Goal: Information Seeking & Learning: Learn about a topic

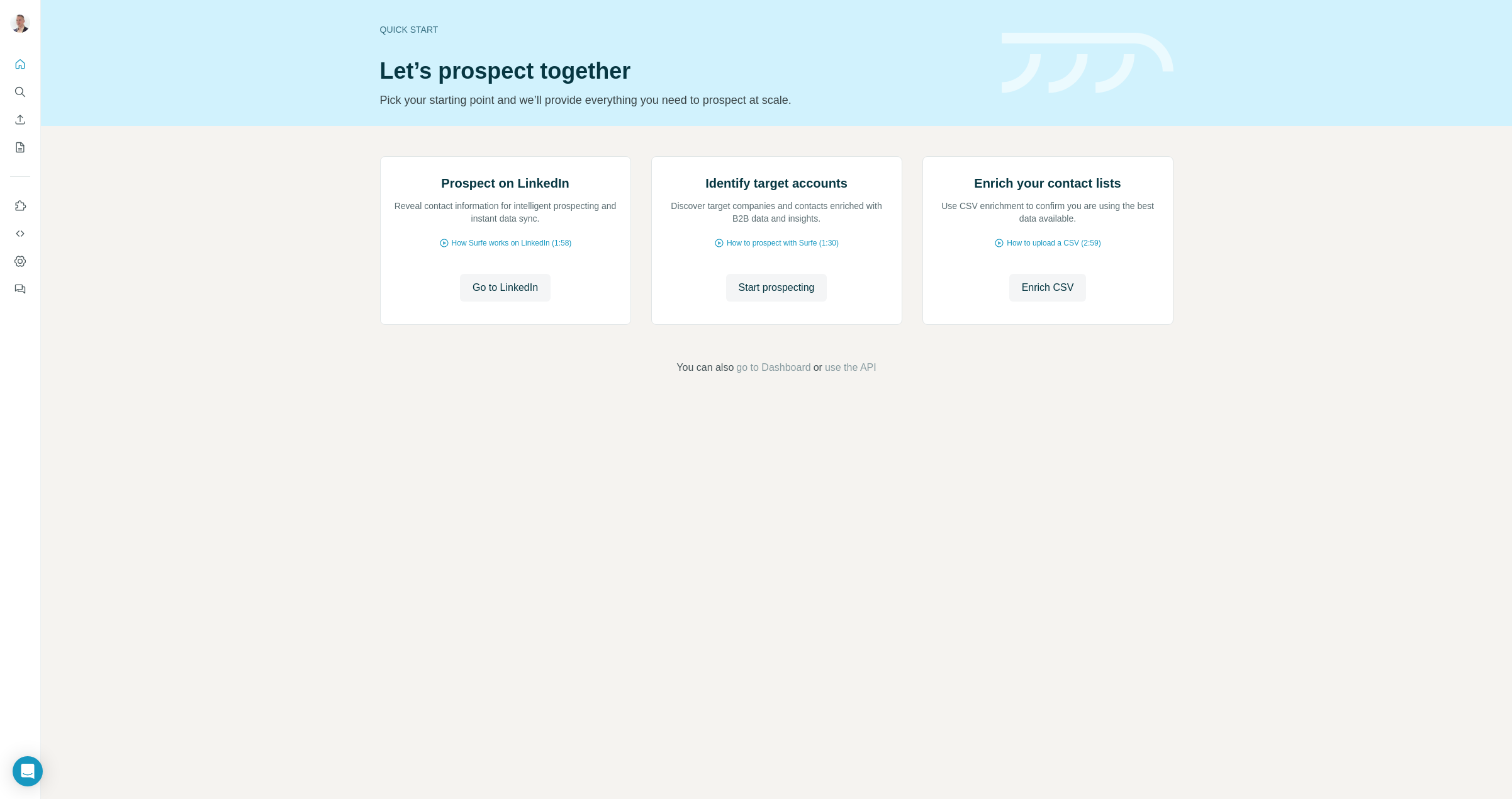
click at [359, 325] on div "Prospect on LinkedIn Reveal contact information for intelligent prospecting and…" at bounding box center [776, 265] width 1471 height 280
click at [764, 295] on span "Start prospecting" at bounding box center [777, 287] width 76 height 15
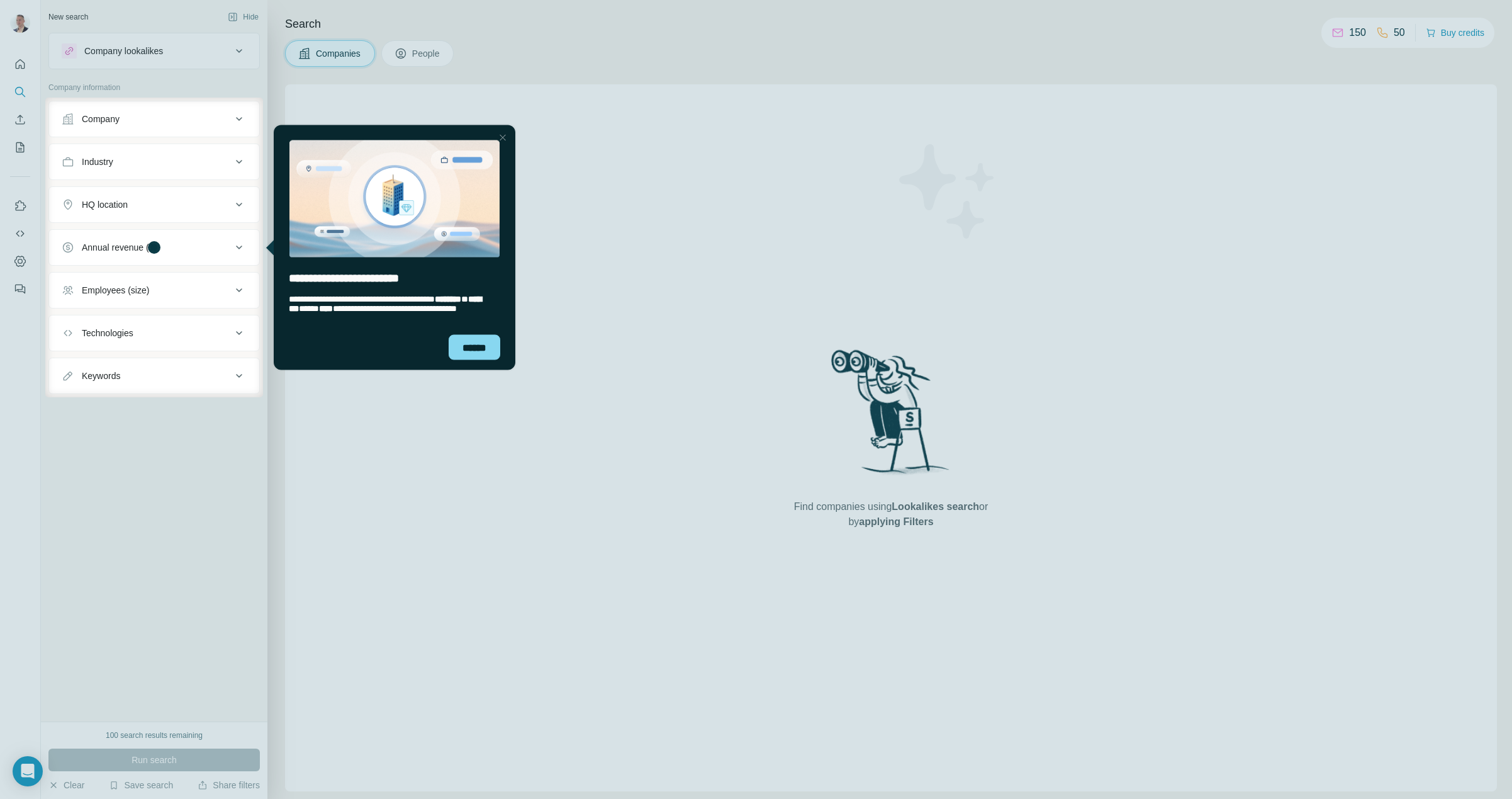
click at [509, 136] on div at bounding box center [502, 137] width 15 height 15
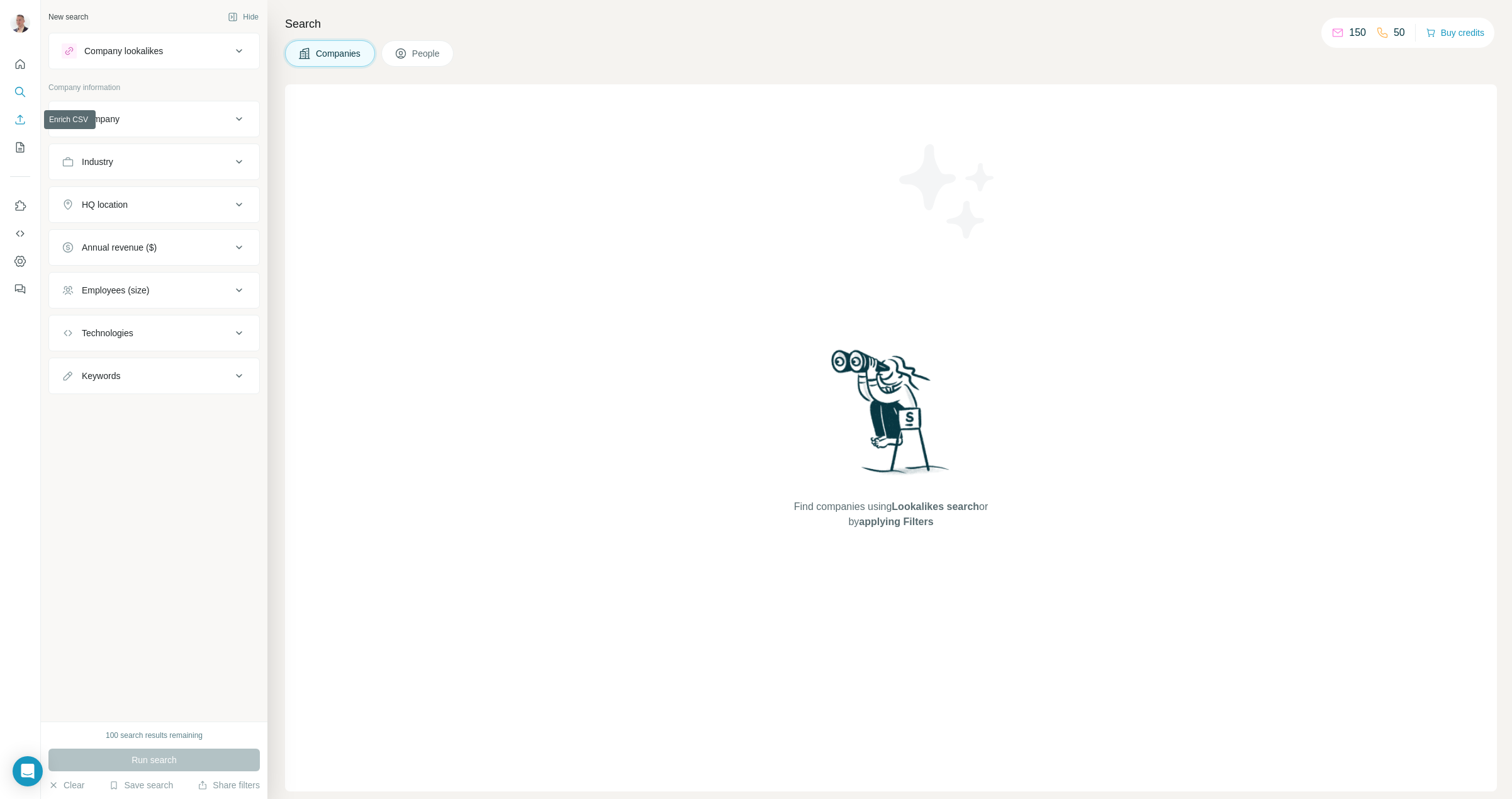
click at [19, 117] on icon "Enrich CSV" at bounding box center [20, 120] width 13 height 13
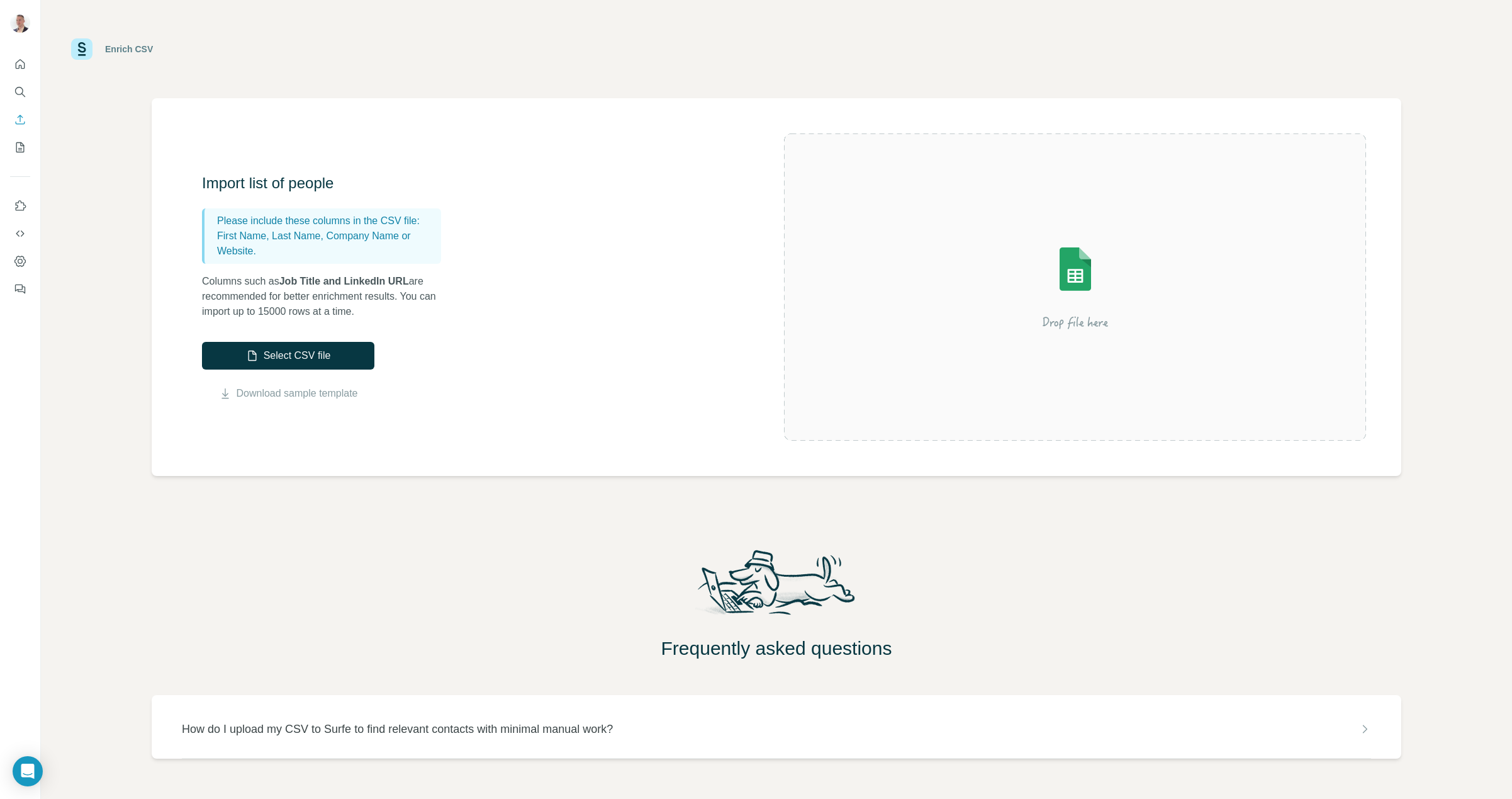
click at [239, 188] on h3 "Import list of people" at bounding box center [328, 183] width 251 height 20
click at [193, 309] on div "Import list of people Please include these columns in the CSV file: First Name,…" at bounding box center [776, 287] width 1250 height 377
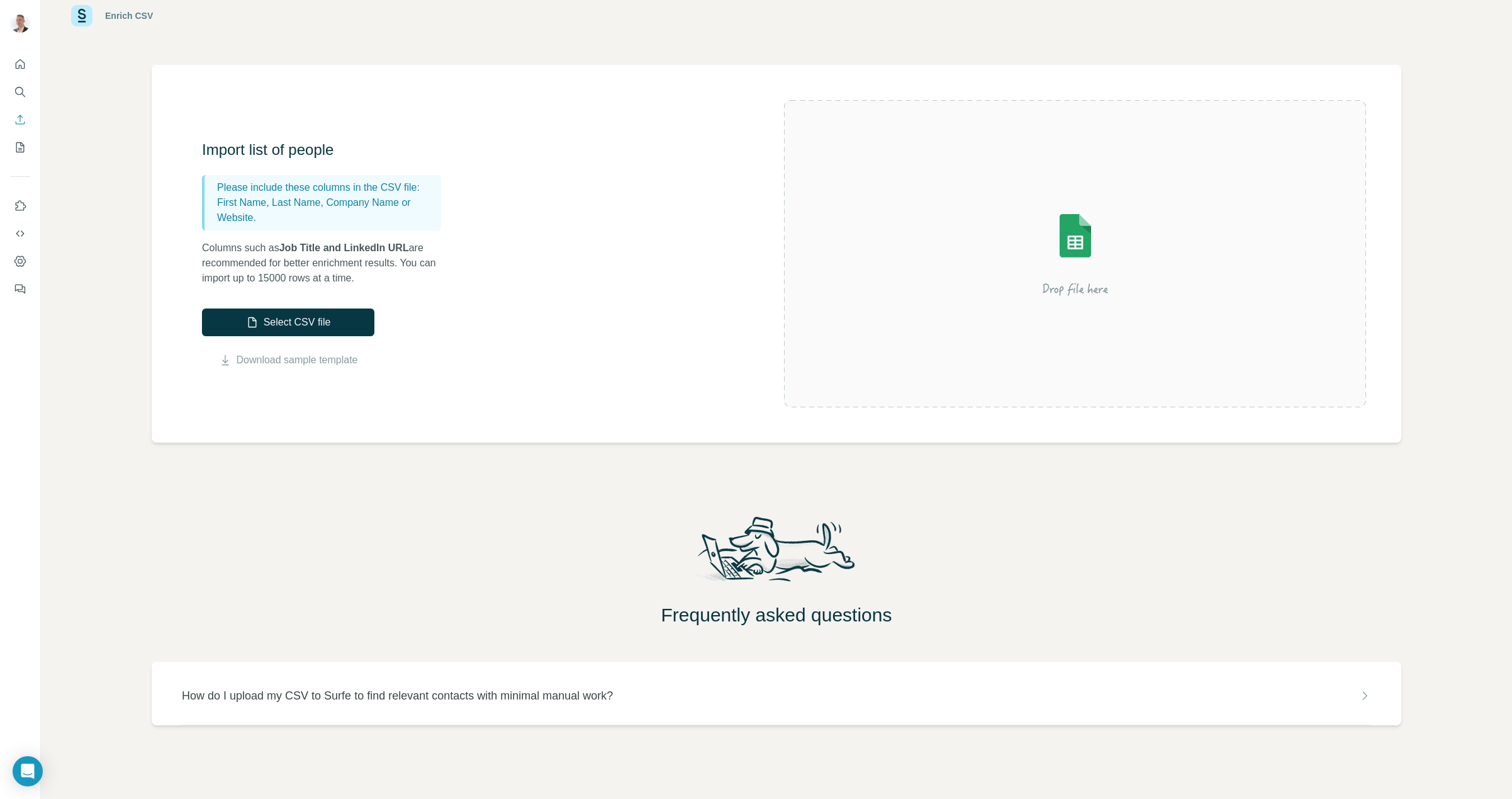
click at [266, 687] on p "How do I upload my CSV to Surfe to find relevant contacts with minimal manual w…" at bounding box center [397, 696] width 431 height 18
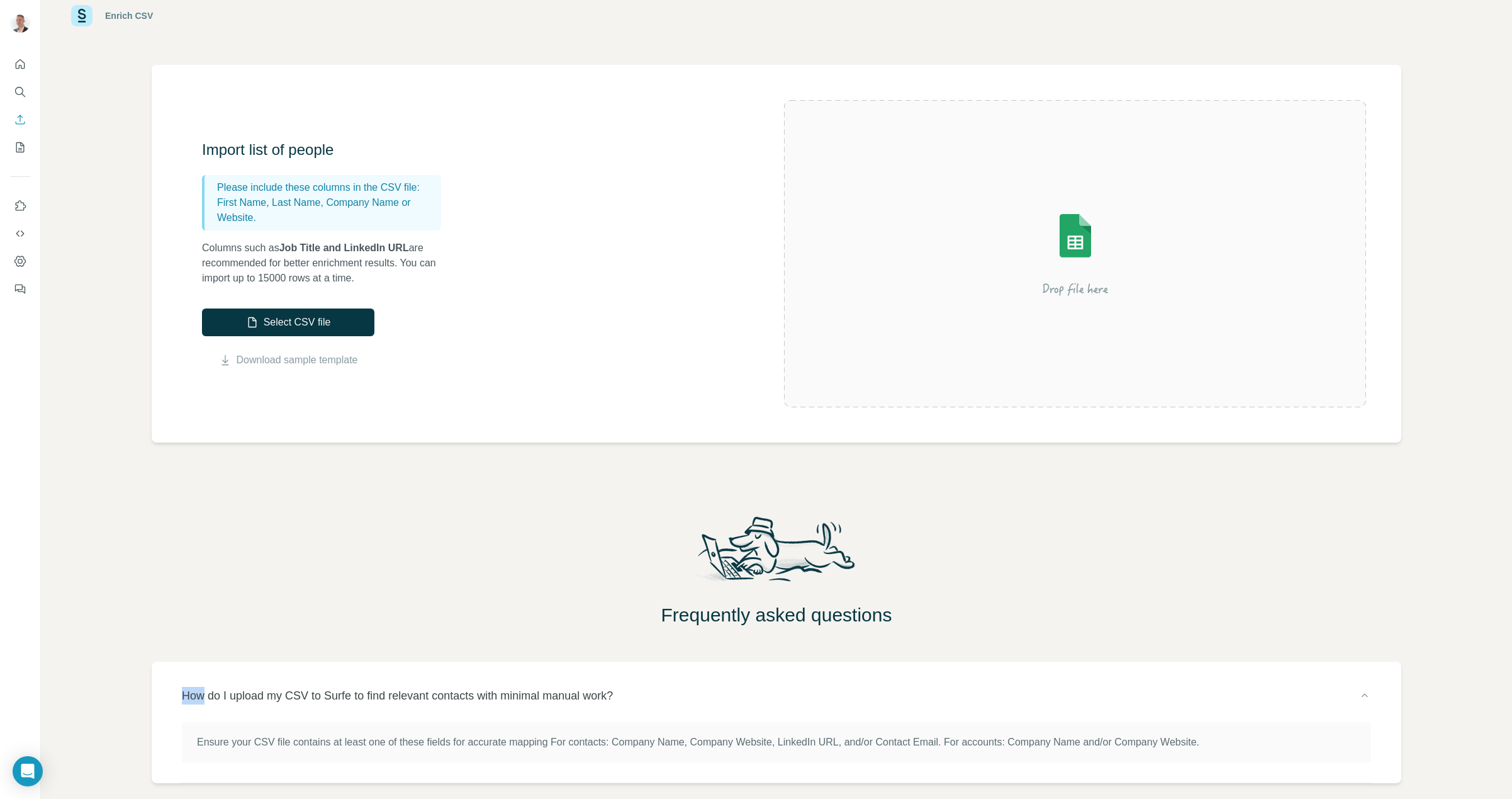
click at [266, 687] on p "How do I upload my CSV to Surfe to find relevant contacts with minimal manual w…" at bounding box center [397, 696] width 431 height 18
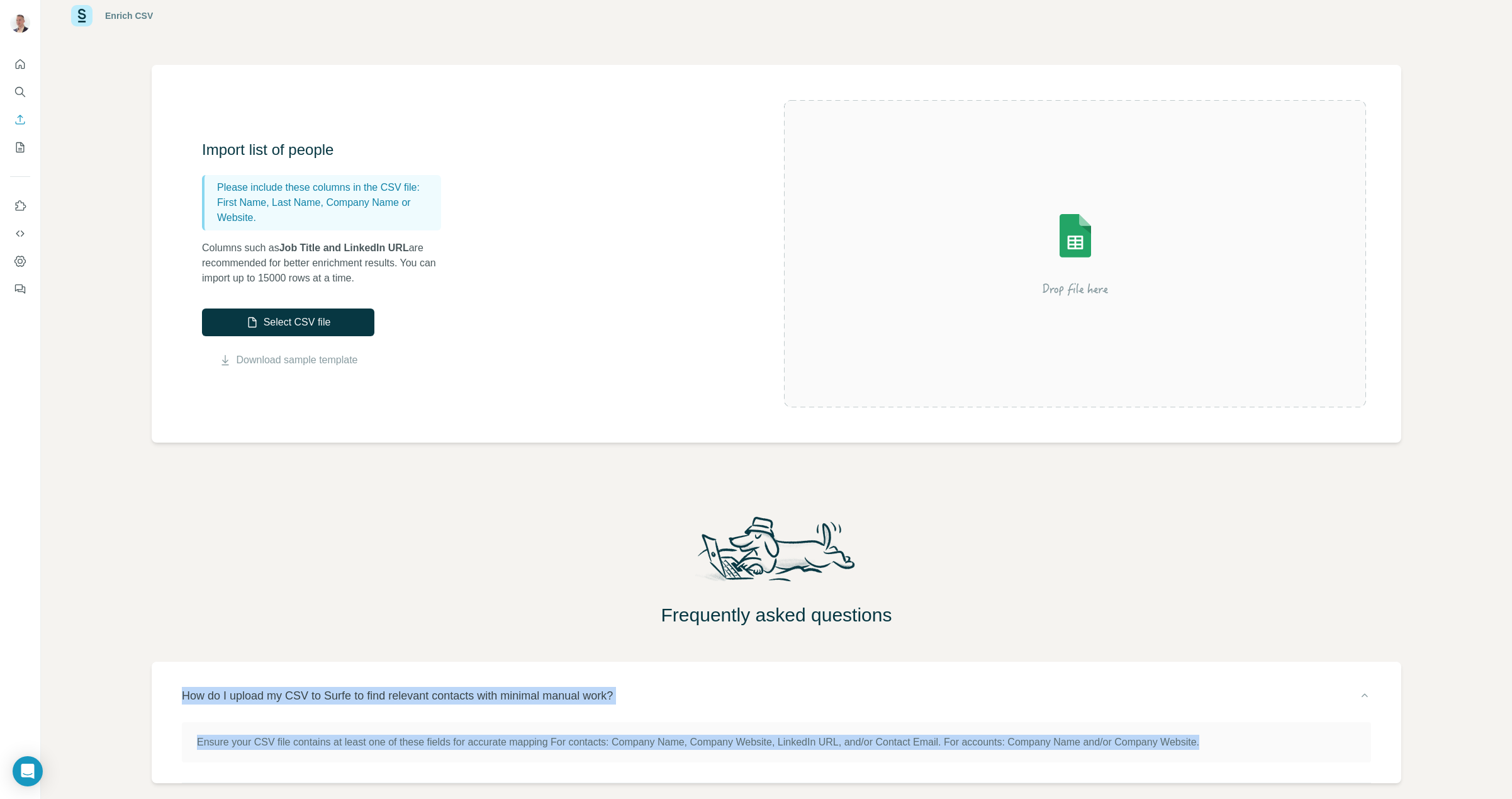
click at [266, 687] on p "How do I upload my CSV to Surfe to find relevant contacts with minimal manual w…" at bounding box center [397, 696] width 431 height 18
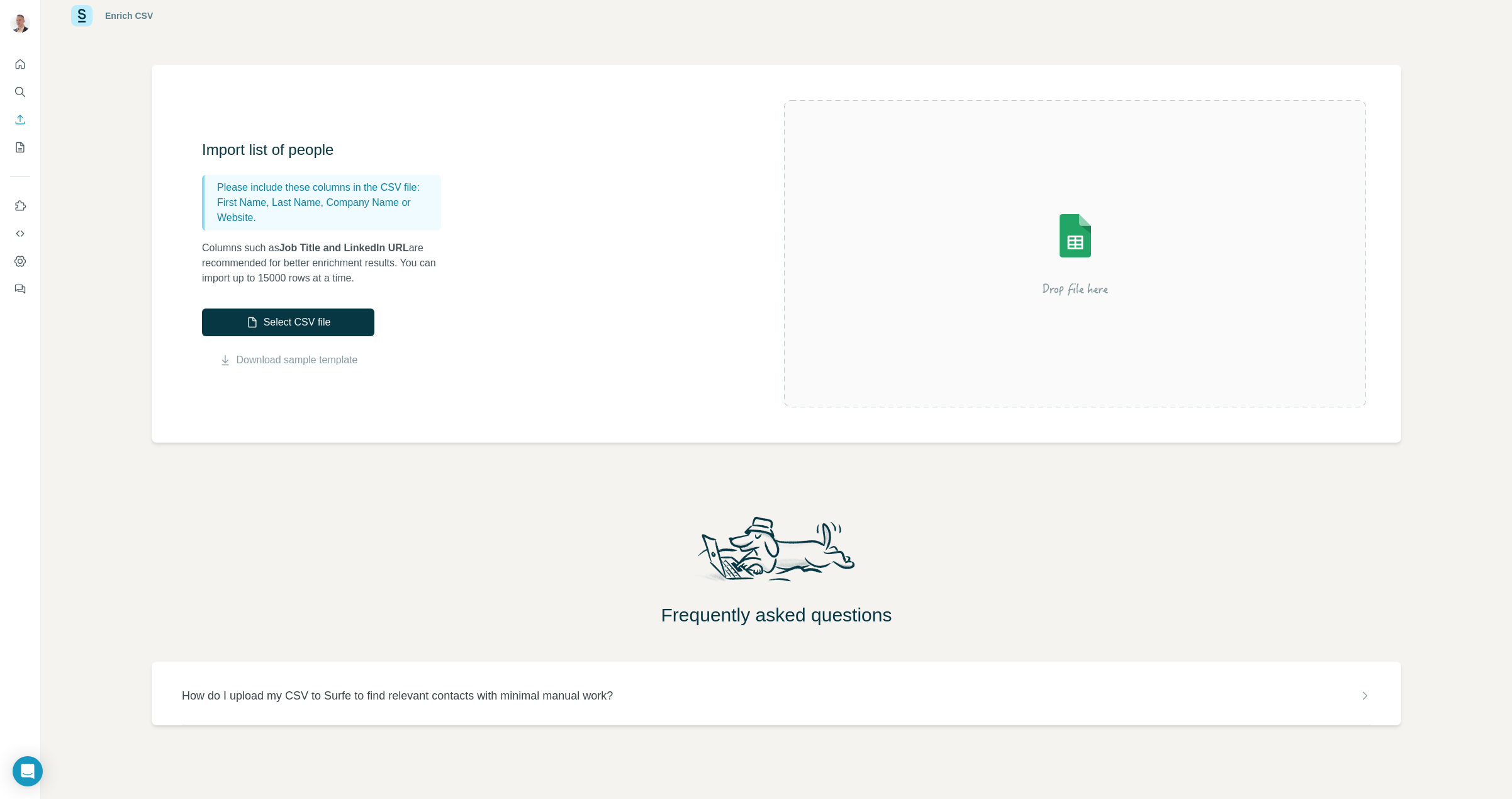
click at [261, 601] on div "Frequently asked questions" at bounding box center [776, 569] width 1471 height 114
click at [279, 257] on p "Columns such as Job Title and LinkedIn URL are recommended for better enrichmen…" at bounding box center [328, 263] width 251 height 45
click at [26, 60] on icon "Quick start" at bounding box center [20, 65] width 13 height 13
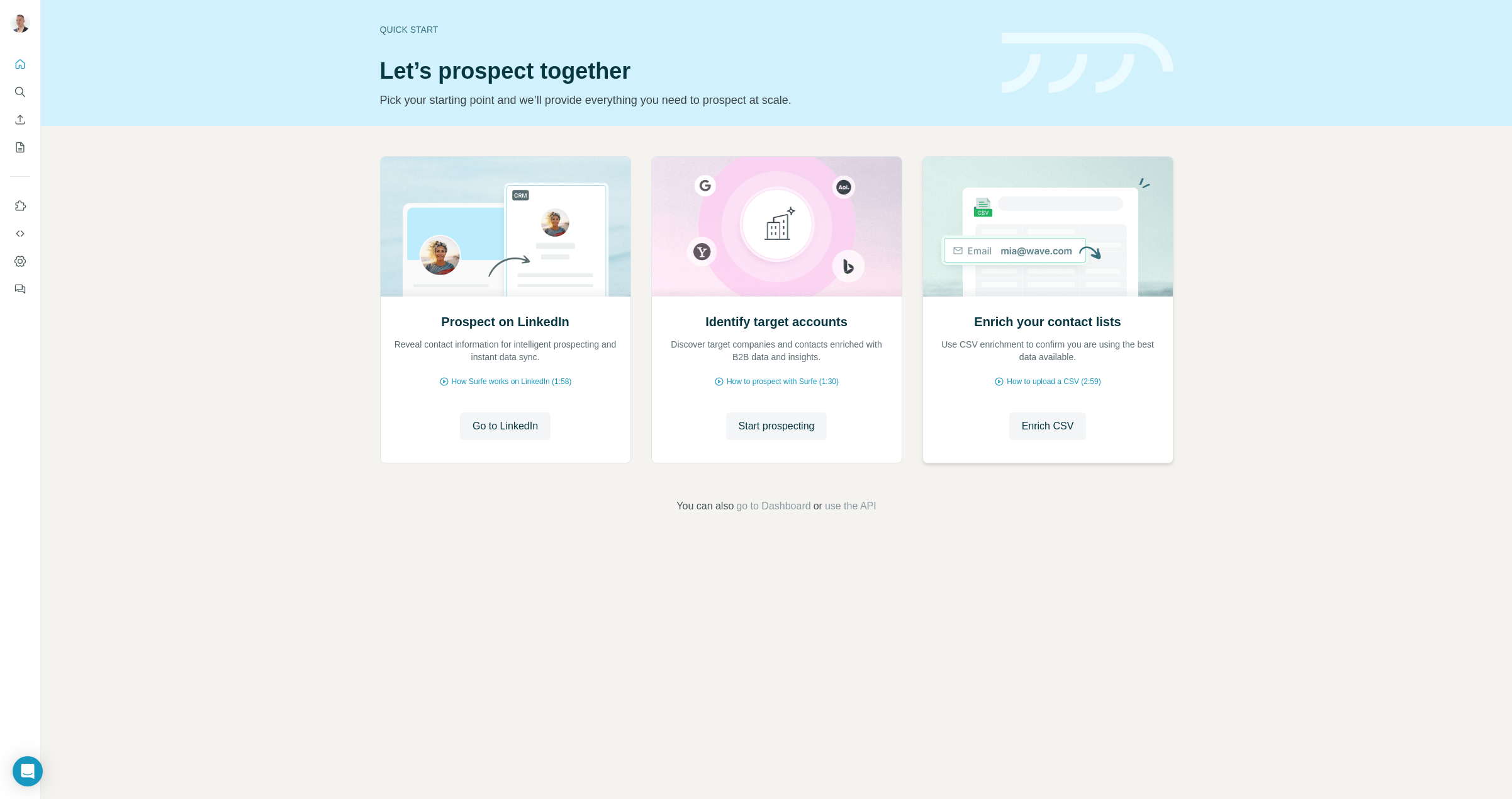
click at [1061, 347] on p "Use CSV enrichment to confirm you are using the best data available." at bounding box center [1048, 350] width 225 height 25
click at [1038, 325] on h2 "Enrich your contact lists" at bounding box center [1048, 322] width 147 height 18
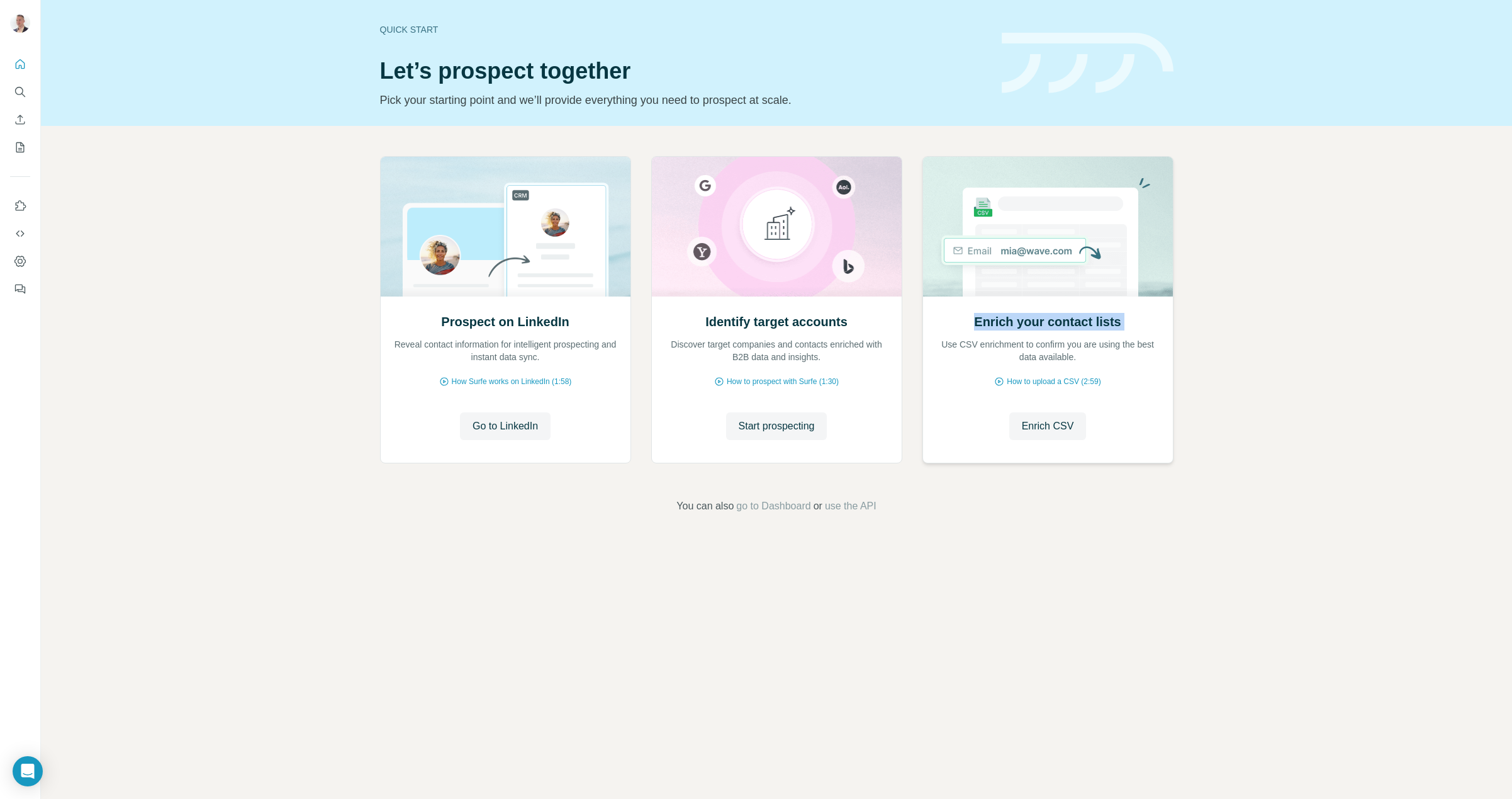
click at [1038, 325] on h2 "Enrich your contact lists" at bounding box center [1048, 322] width 147 height 18
click at [1040, 428] on span "Enrich CSV" at bounding box center [1048, 426] width 52 height 15
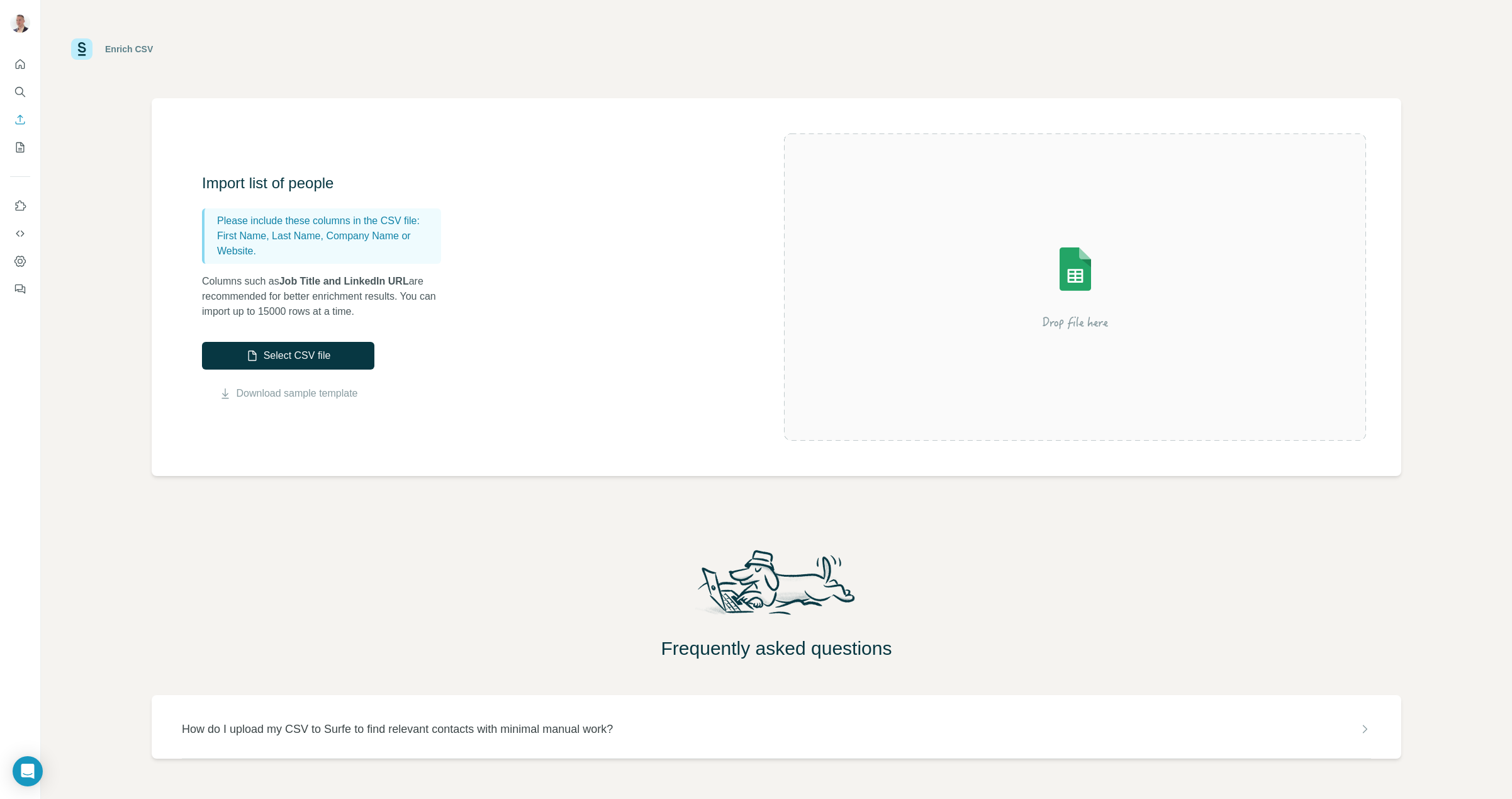
click at [289, 306] on p "Columns such as Job Title and LinkedIn URL are recommended for better enrichmen…" at bounding box center [328, 297] width 251 height 45
click at [289, 302] on p "Columns such as Job Title and LinkedIn URL are recommended for better enrichmen…" at bounding box center [328, 297] width 251 height 45
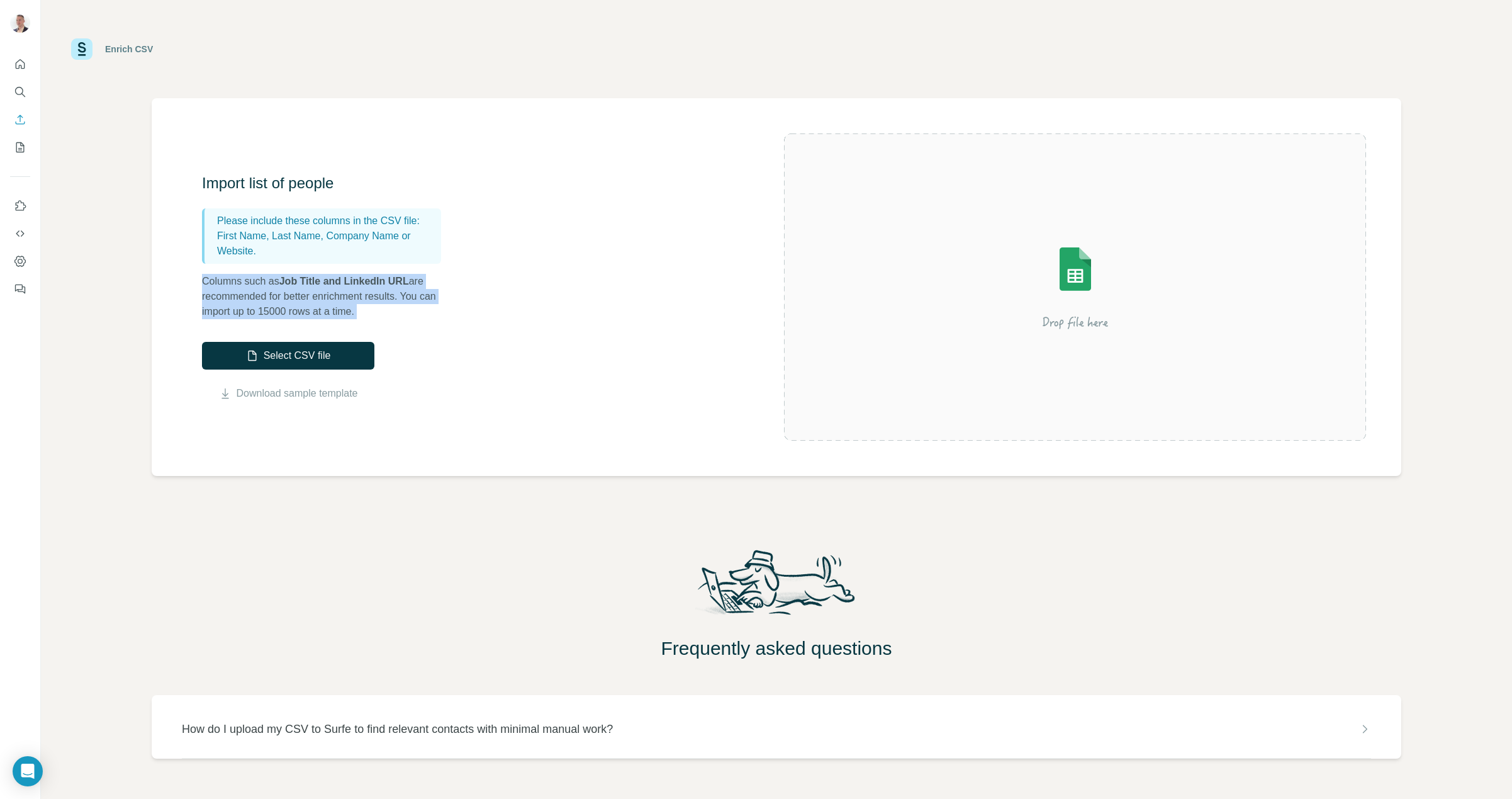
click at [289, 302] on p "Columns such as Job Title and LinkedIn URL are recommended for better enrichmen…" at bounding box center [328, 297] width 251 height 45
click at [299, 283] on span "Job Title and LinkedIn URL" at bounding box center [344, 281] width 130 height 10
click at [252, 182] on h3 "Import list of people" at bounding box center [328, 183] width 251 height 20
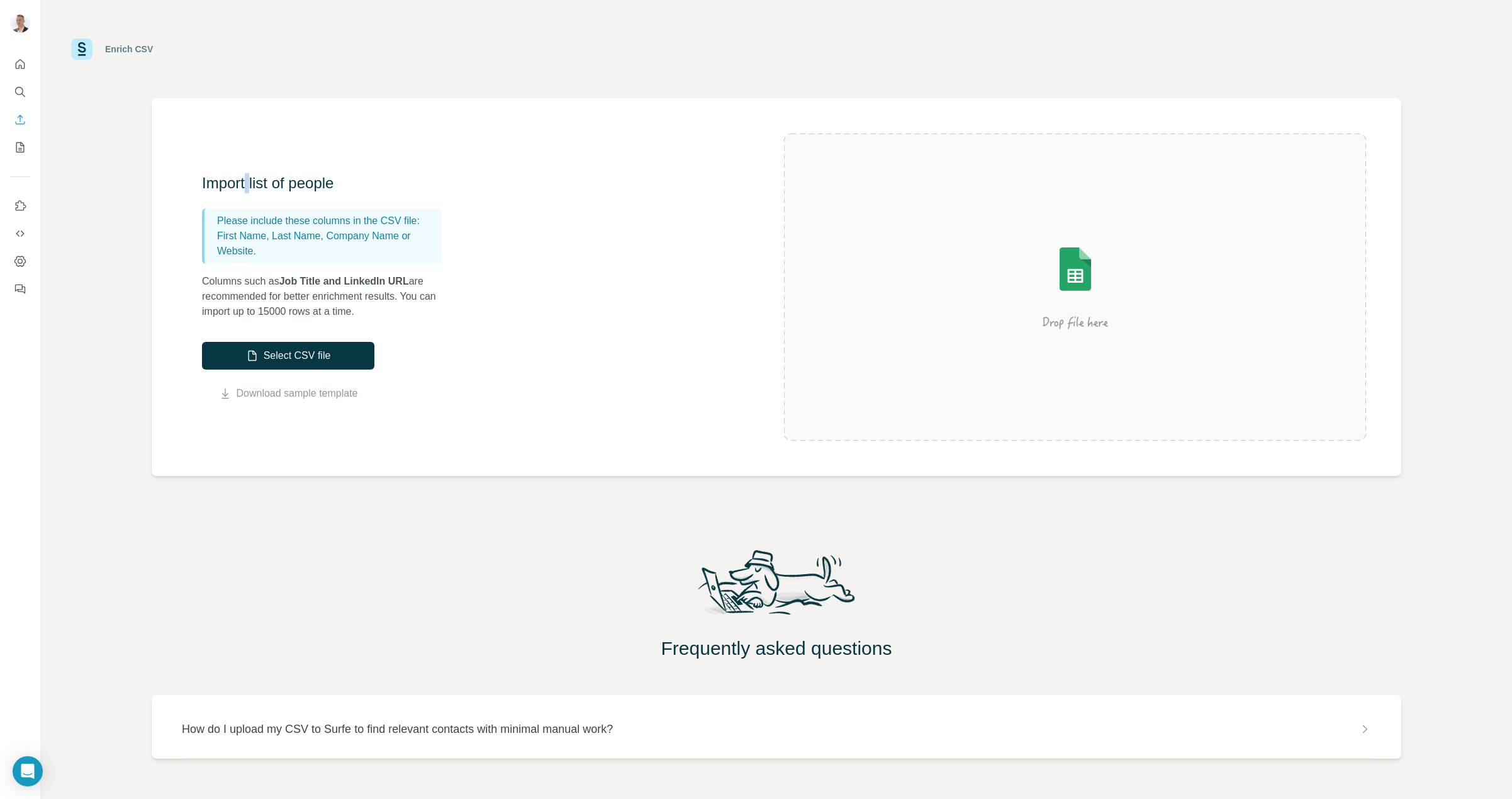
click at [252, 182] on h3 "Import list of people" at bounding box center [328, 183] width 251 height 20
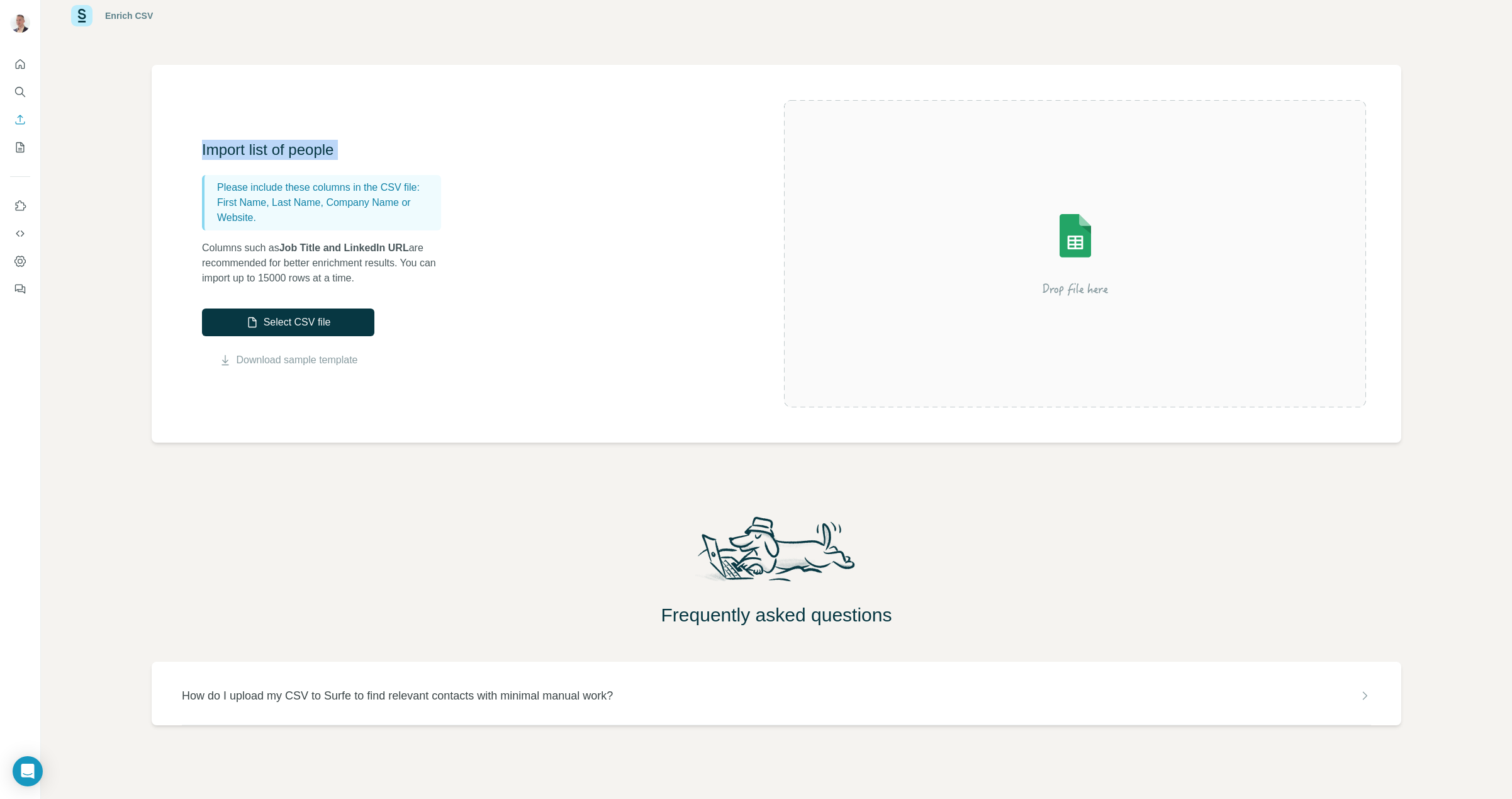
click at [272, 100] on div "Import list of people Please include these columns in the CSV file: First Name,…" at bounding box center [776, 253] width 1250 height 377
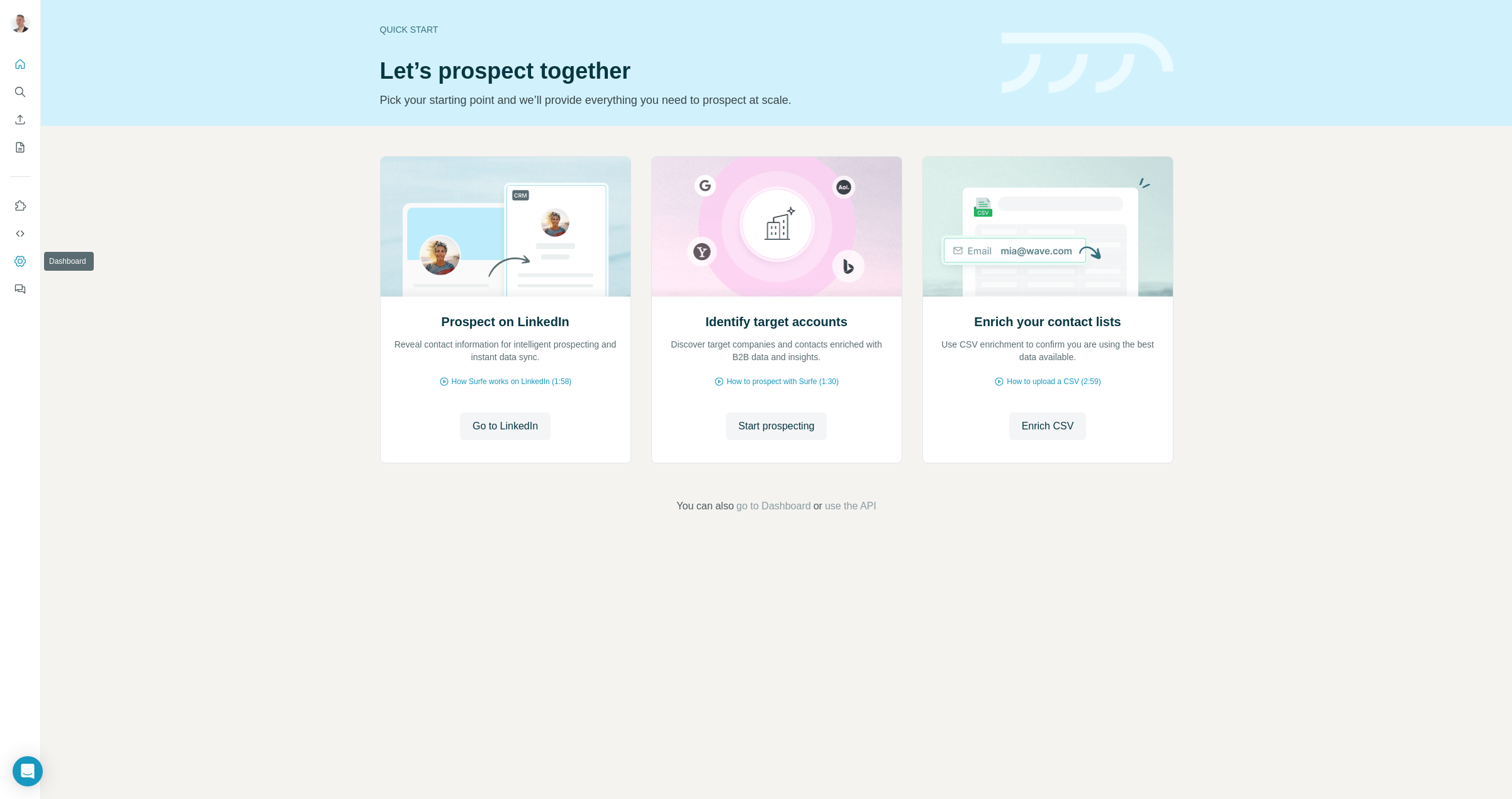
click at [23, 256] on icon "Dashboard" at bounding box center [20, 261] width 13 height 13
click at [19, 92] on icon "Search" at bounding box center [20, 92] width 13 height 13
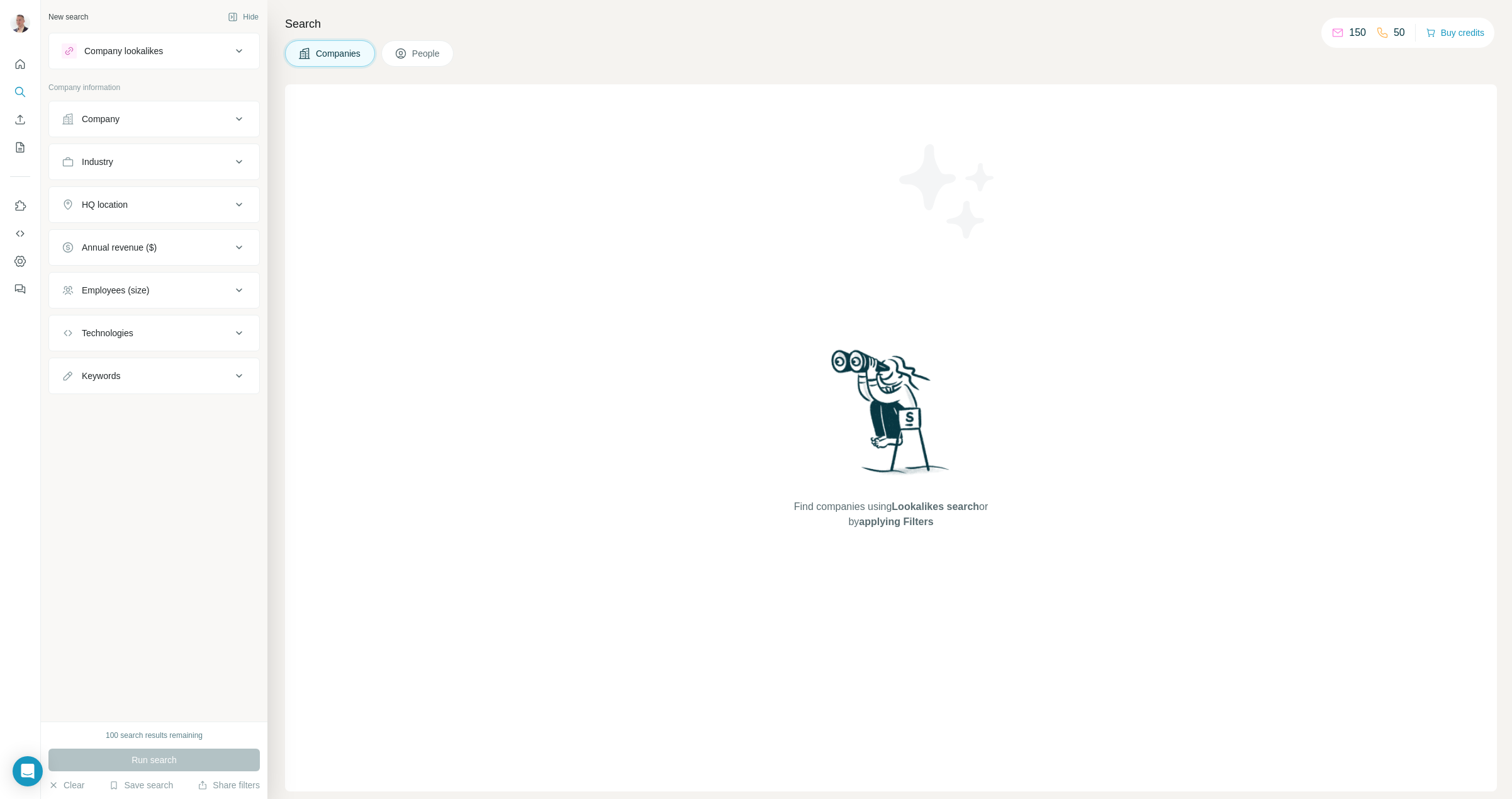
click at [116, 210] on div "HQ location" at bounding box center [105, 205] width 46 height 13
click at [111, 248] on div at bounding box center [155, 237] width 185 height 25
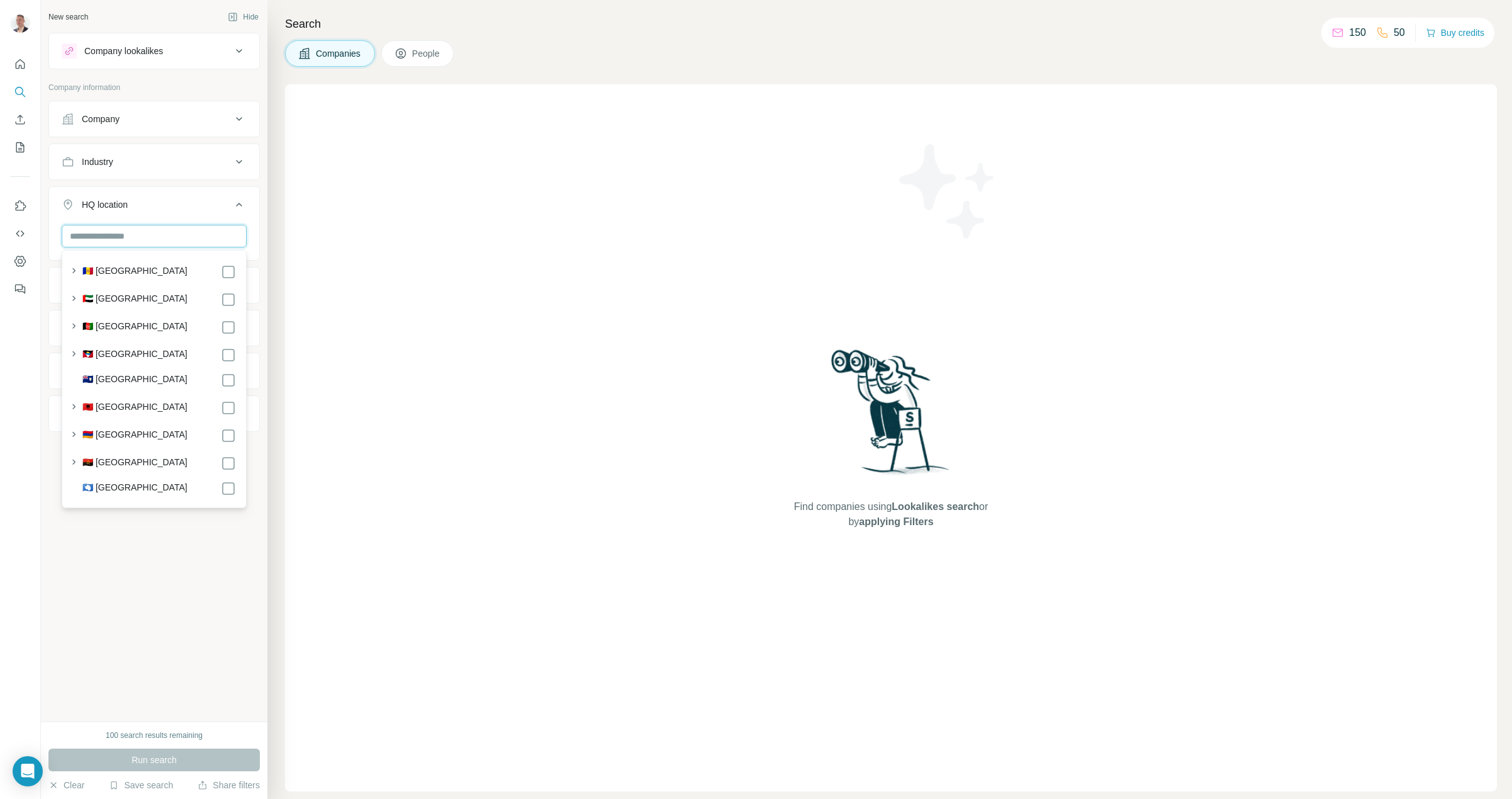
click at [133, 234] on input "text" at bounding box center [155, 236] width 185 height 23
type input "****"
click at [122, 268] on label "🇱🇹 [GEOGRAPHIC_DATA]" at bounding box center [135, 272] width 105 height 15
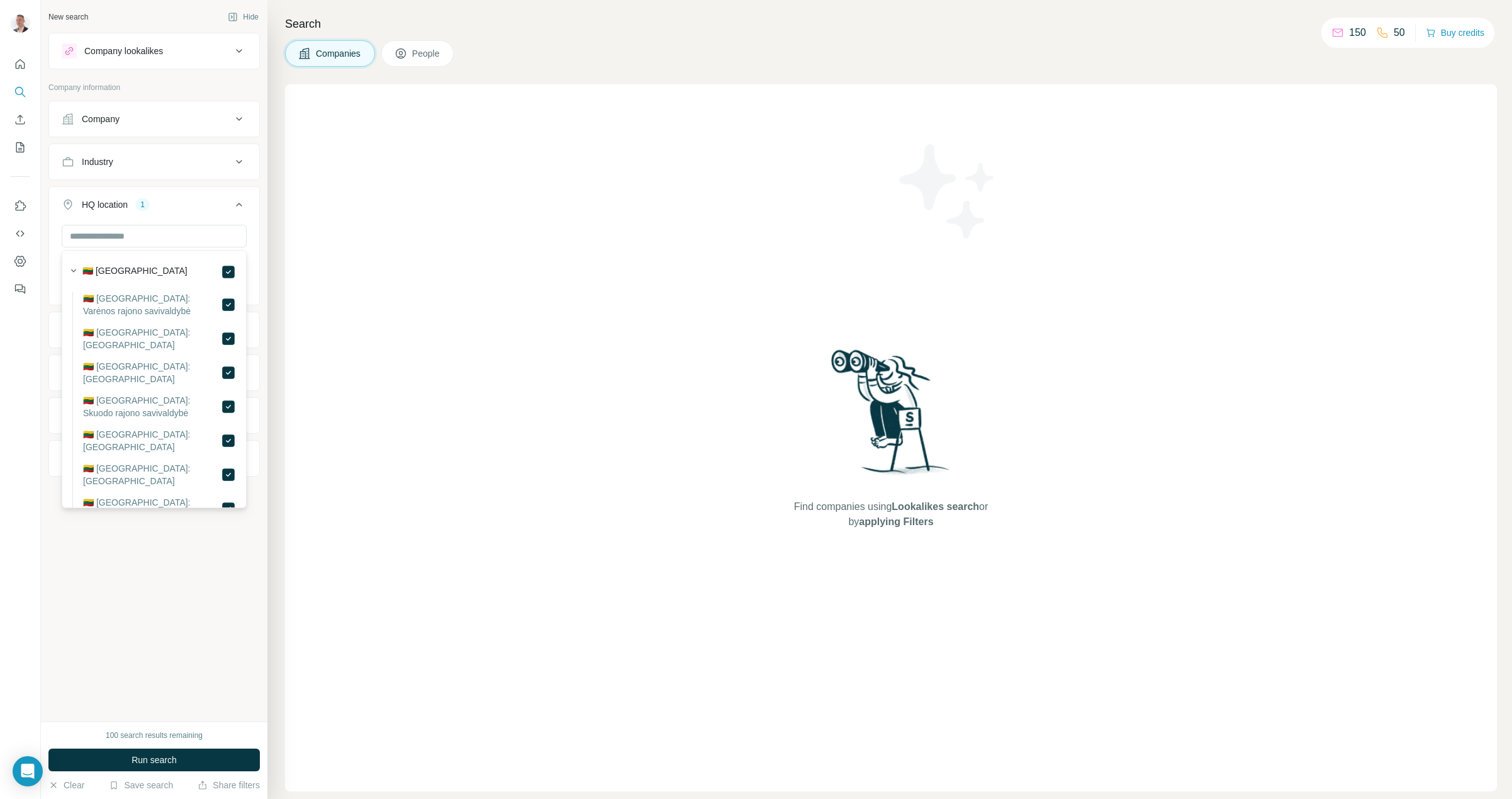
click at [142, 613] on div "New search Hide Company lookalikes Company information Company Industry HQ loca…" at bounding box center [154, 360] width 226 height 722
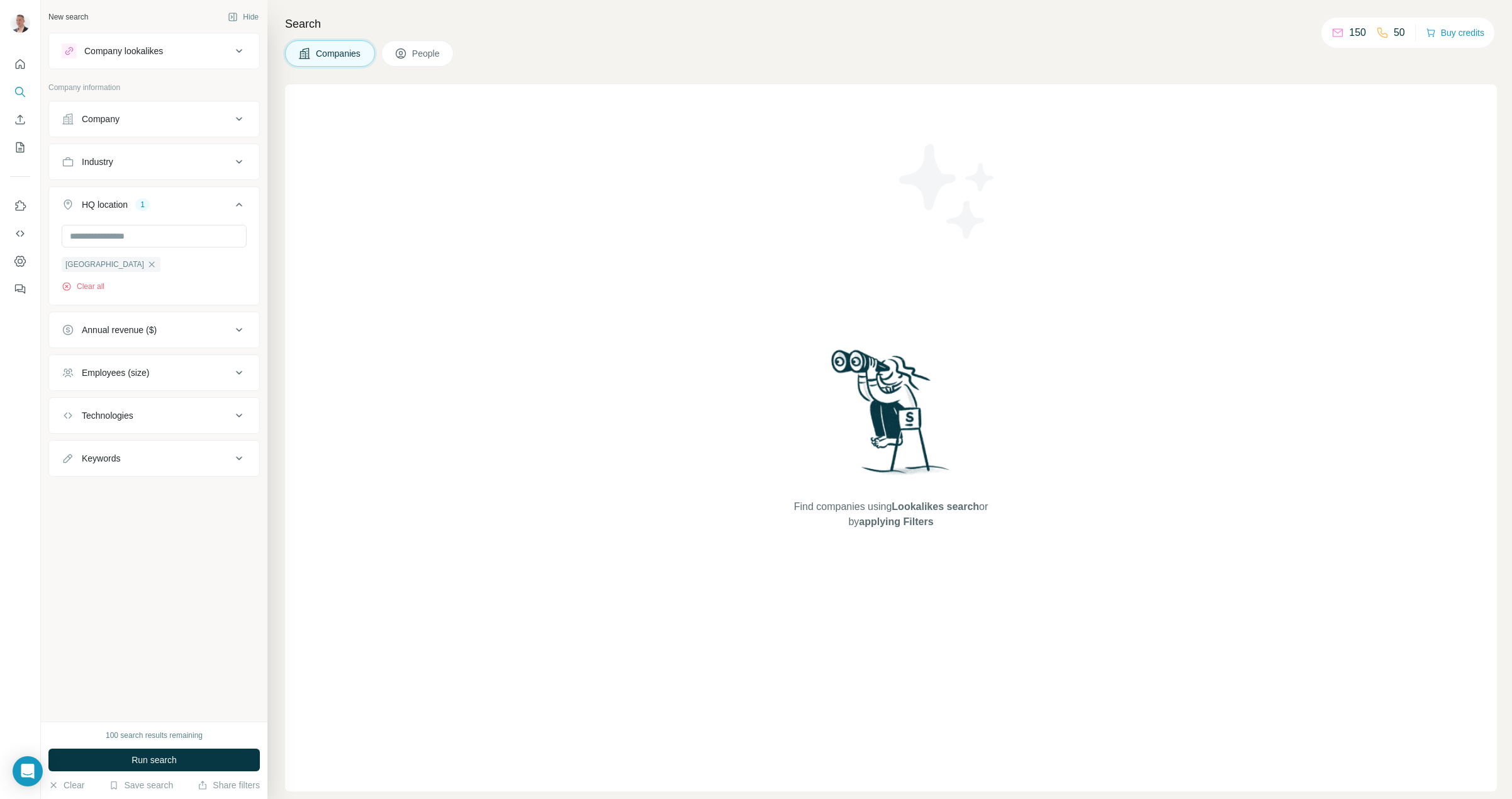
click at [142, 152] on button "Industry" at bounding box center [154, 161] width 210 height 30
click at [131, 206] on div at bounding box center [155, 194] width 185 height 25
click at [131, 198] on input at bounding box center [147, 193] width 156 height 14
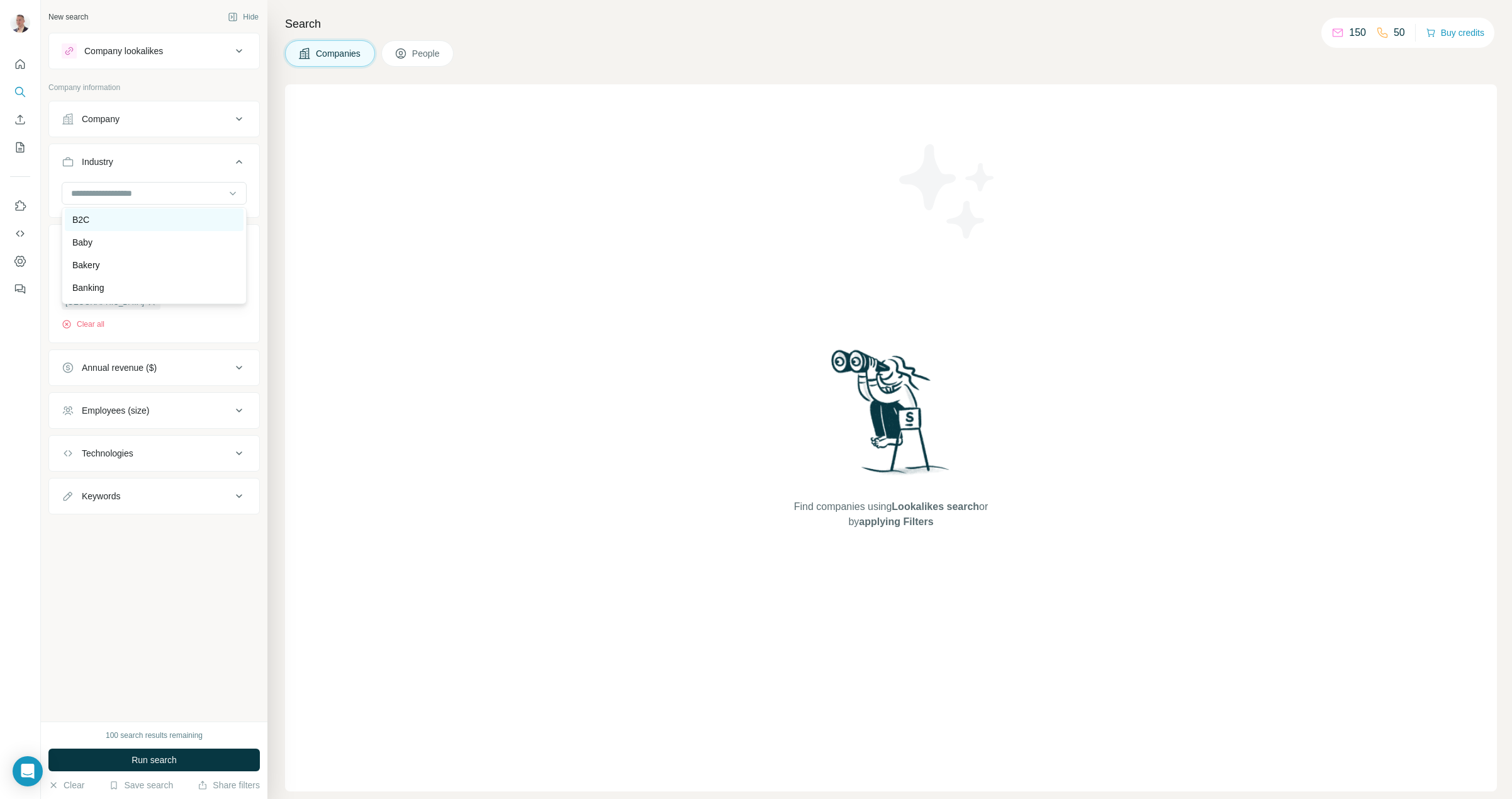
click at [117, 223] on div "B2C" at bounding box center [154, 220] width 164 height 13
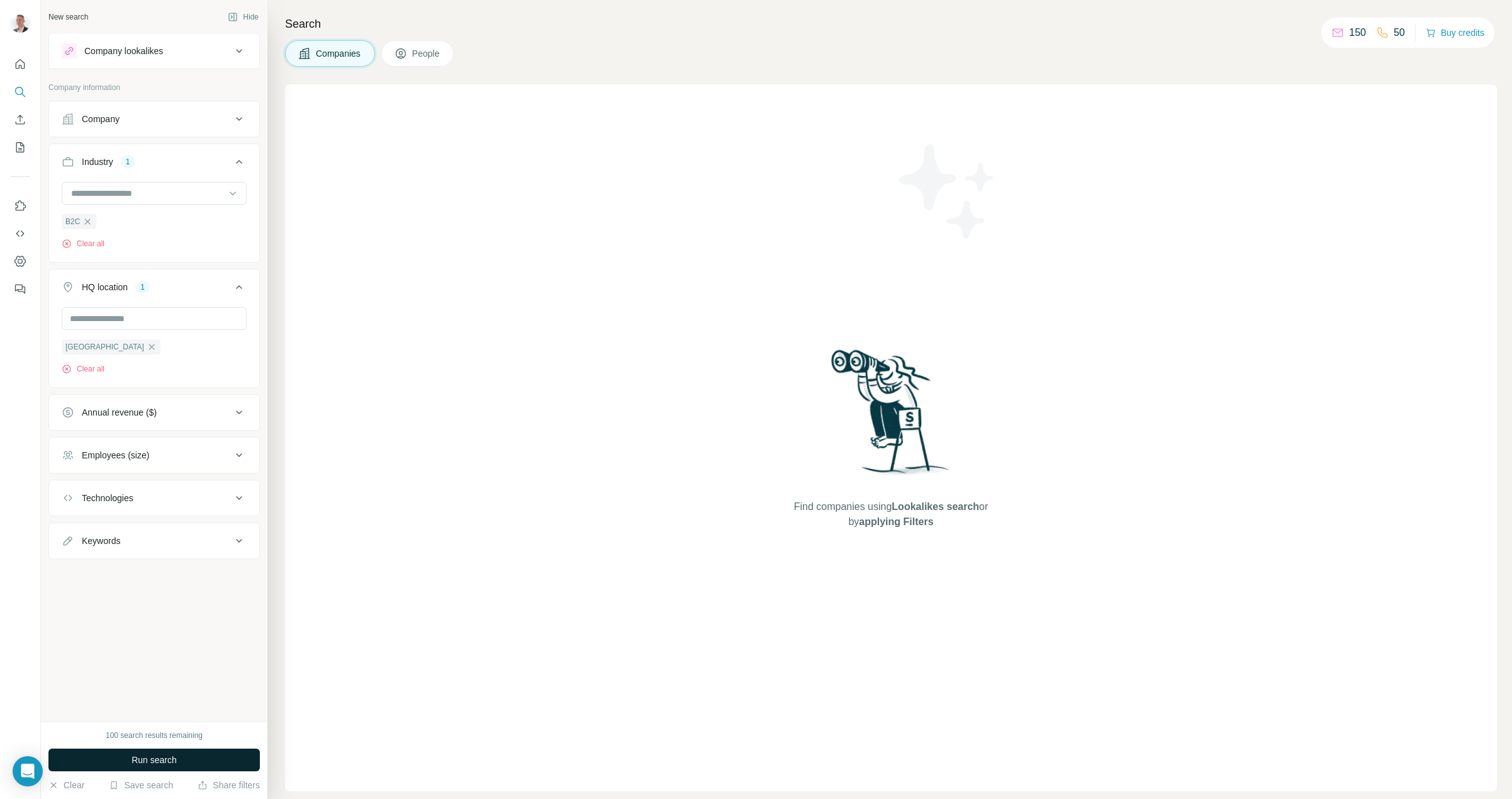
click at [149, 760] on span "Run search" at bounding box center [154, 760] width 45 height 13
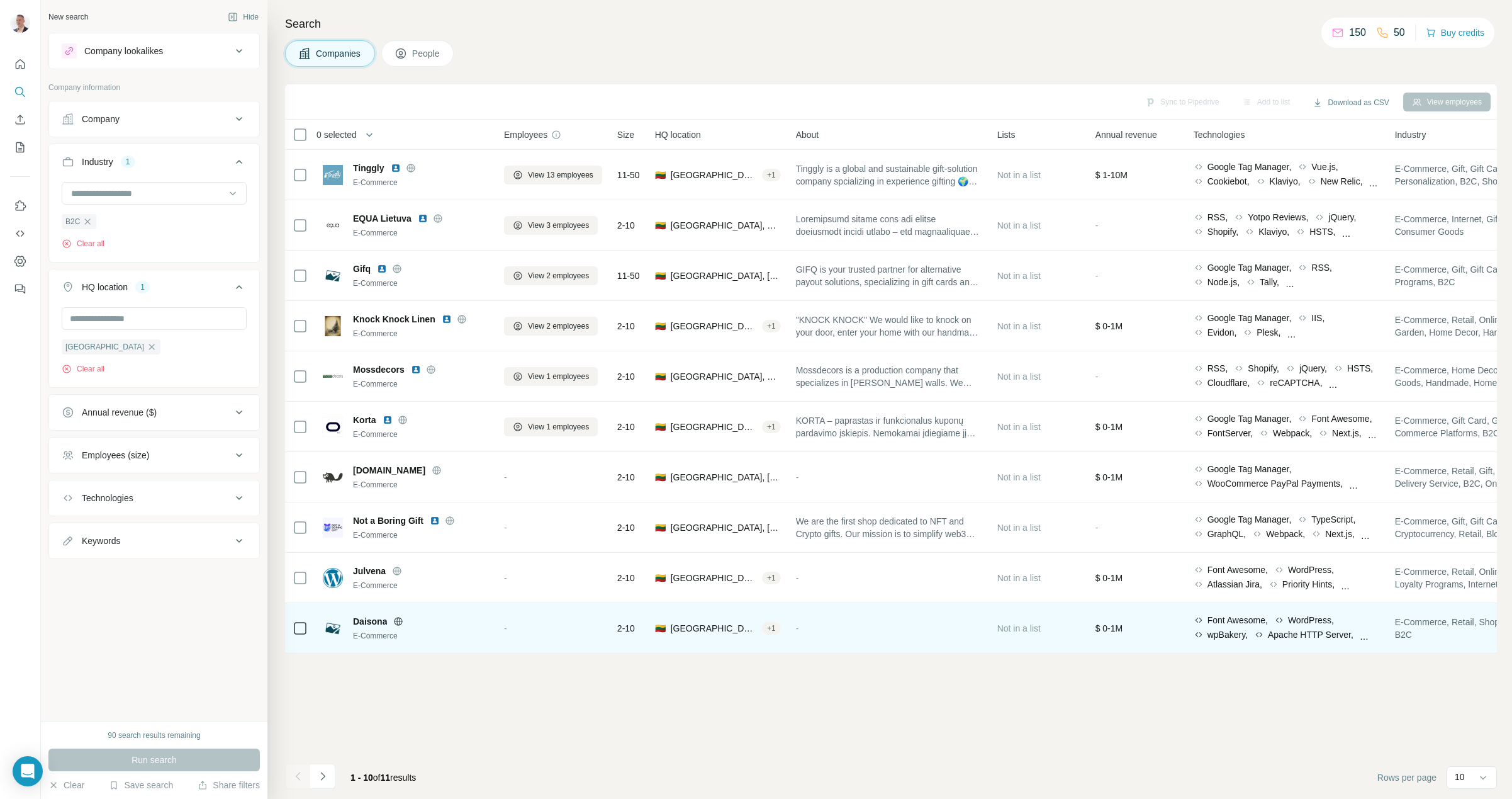
click at [362, 620] on span "Daisona" at bounding box center [370, 622] width 34 height 13
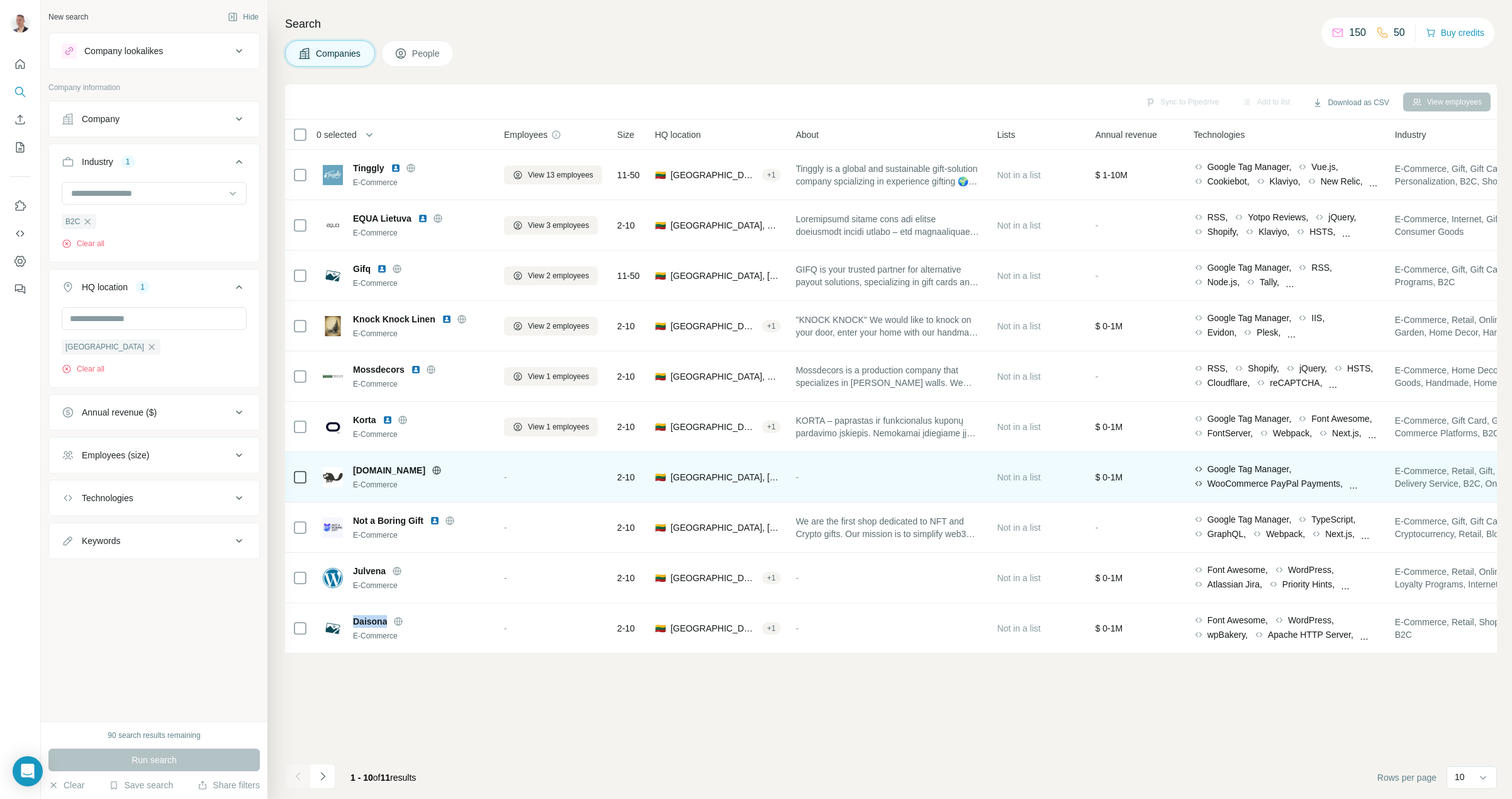
copy div "Daisona"
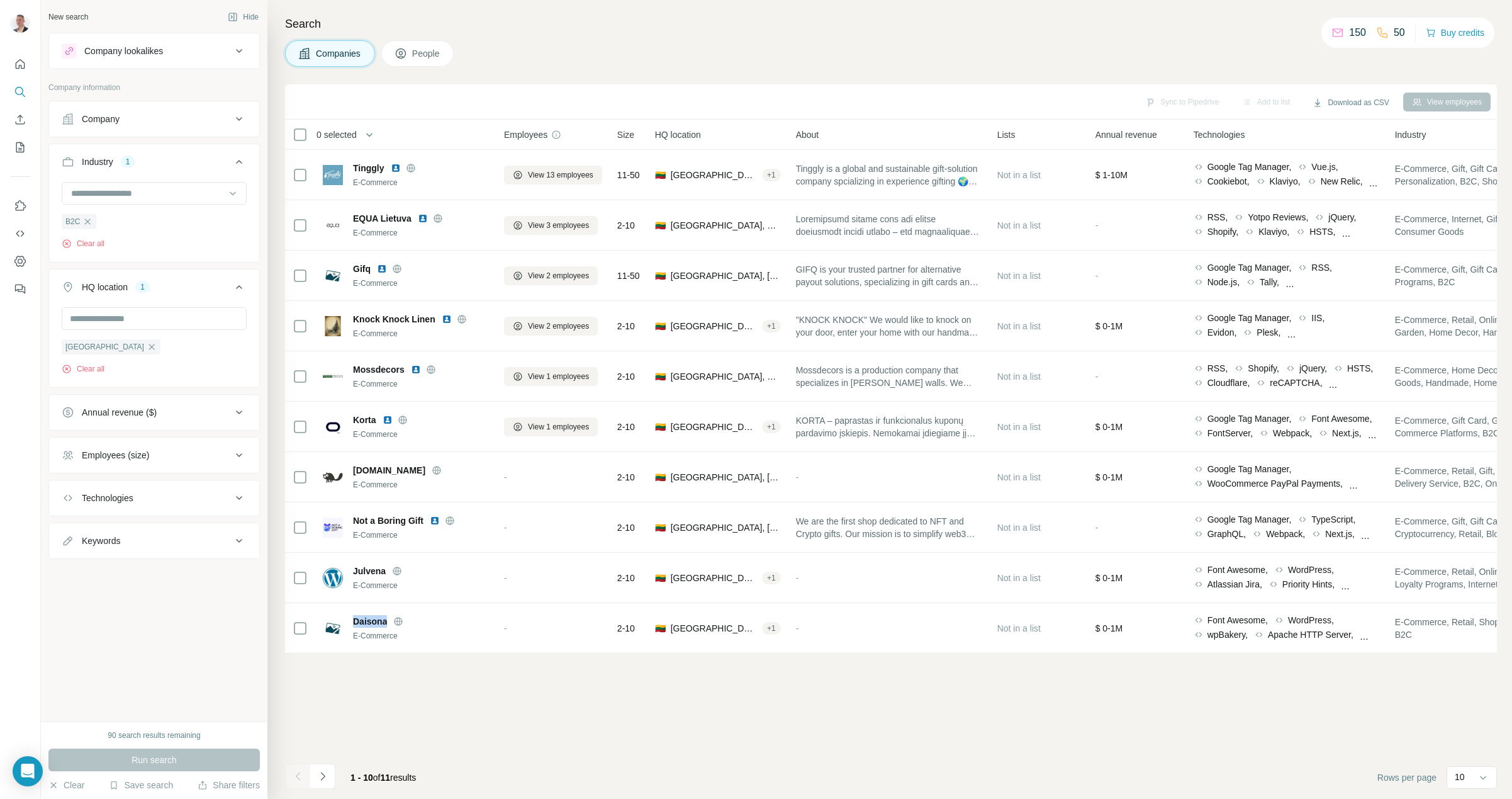
click at [134, 507] on button "Technologies" at bounding box center [154, 497] width 210 height 30
click at [134, 532] on input "text" at bounding box center [155, 530] width 185 height 23
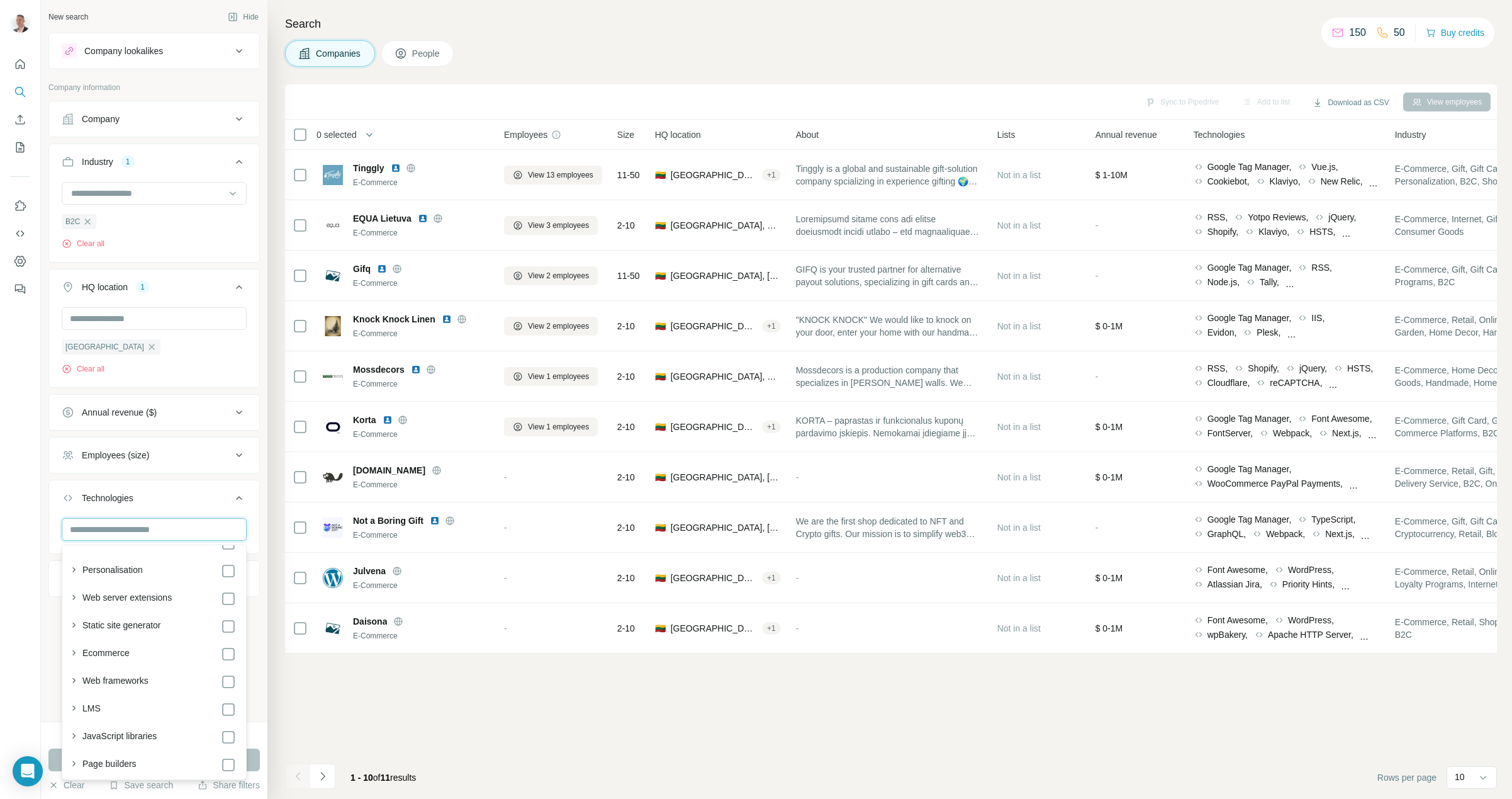
scroll to position [287, 0]
click at [123, 639] on label "Ecommerce" at bounding box center [106, 639] width 48 height 15
click at [50, 637] on button "Keywords" at bounding box center [154, 622] width 210 height 30
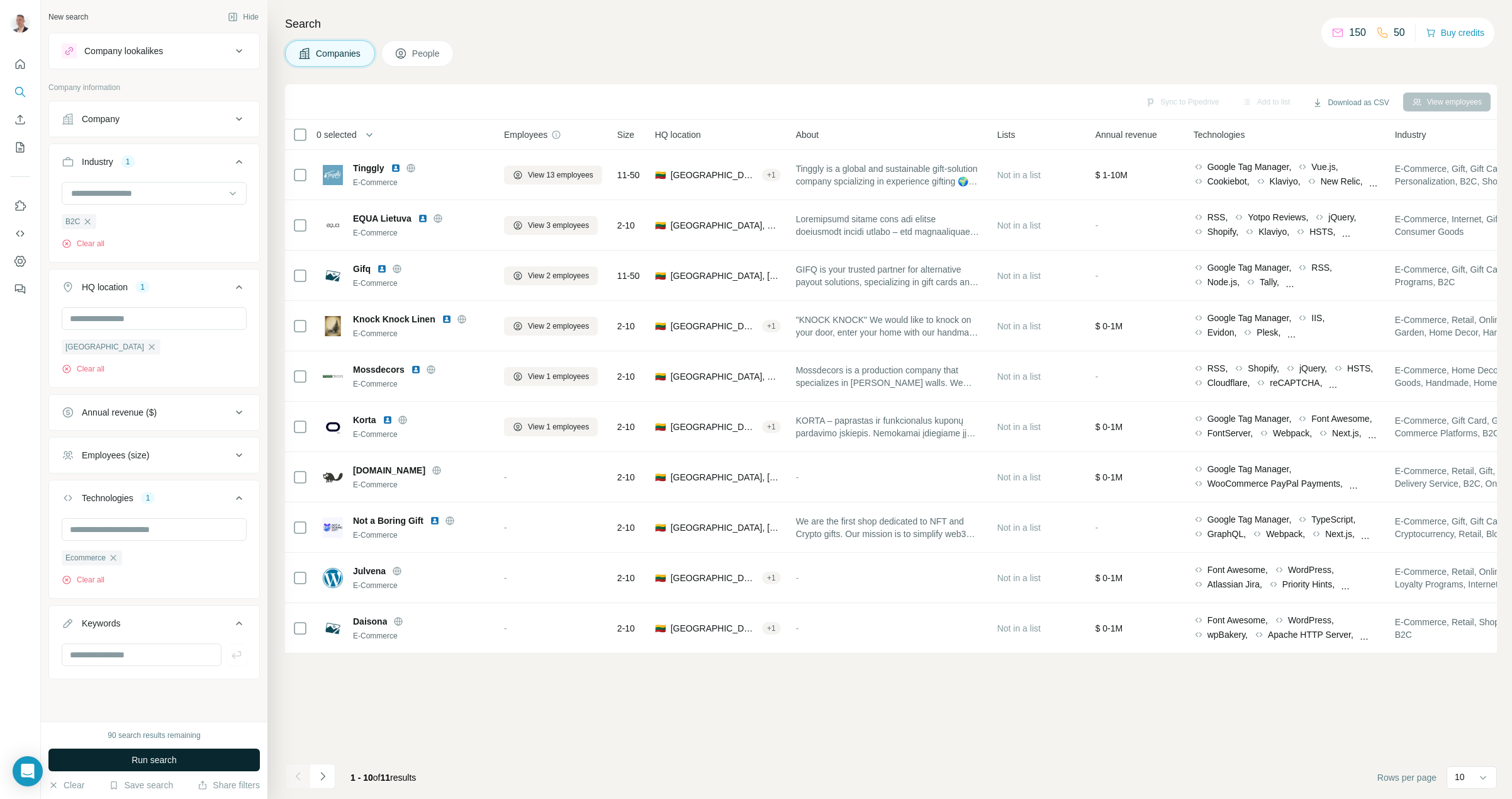
click at [182, 763] on button "Run search" at bounding box center [154, 759] width 211 height 23
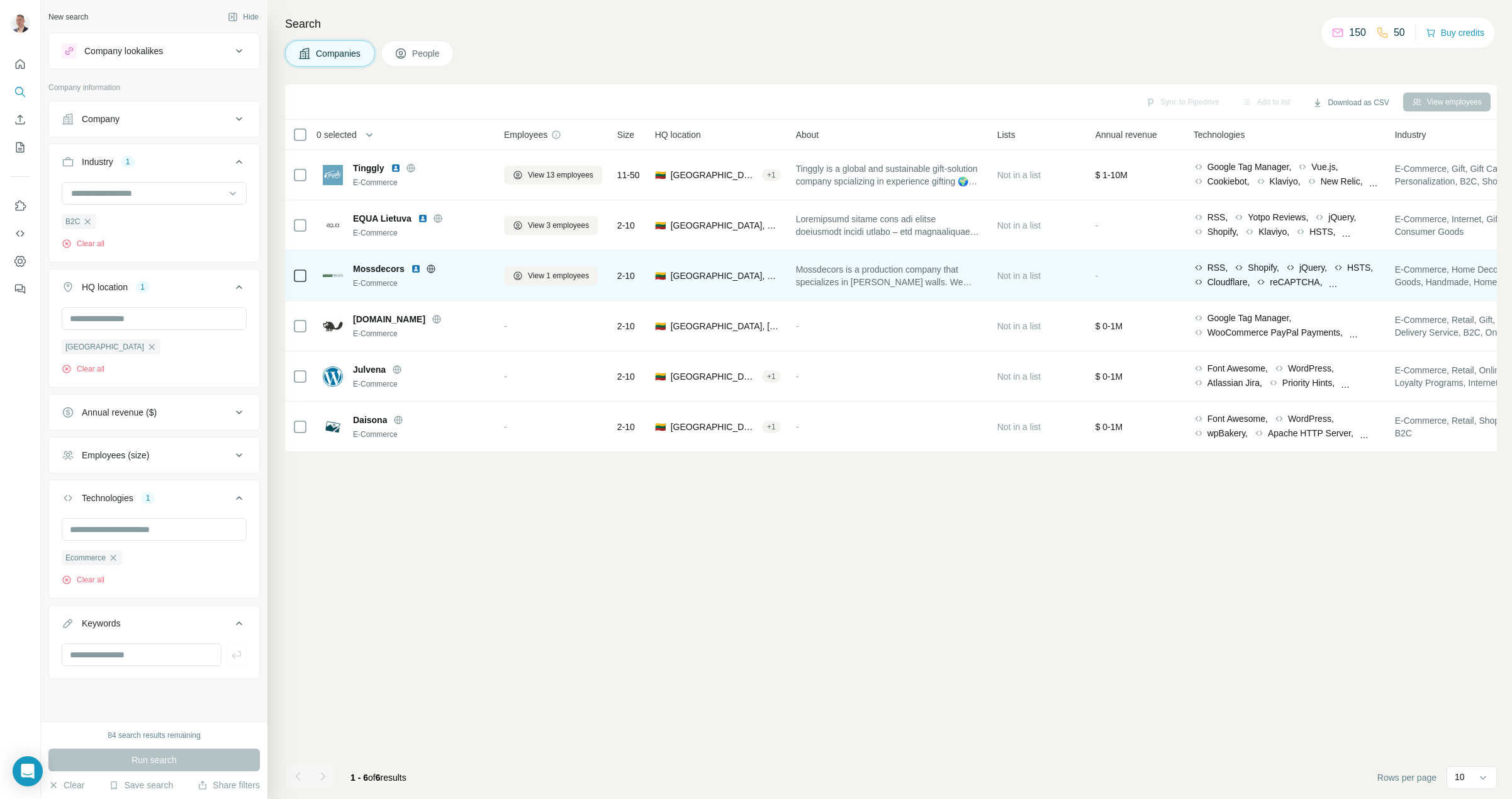
click at [359, 268] on span "Mossdecors" at bounding box center [379, 269] width 52 height 13
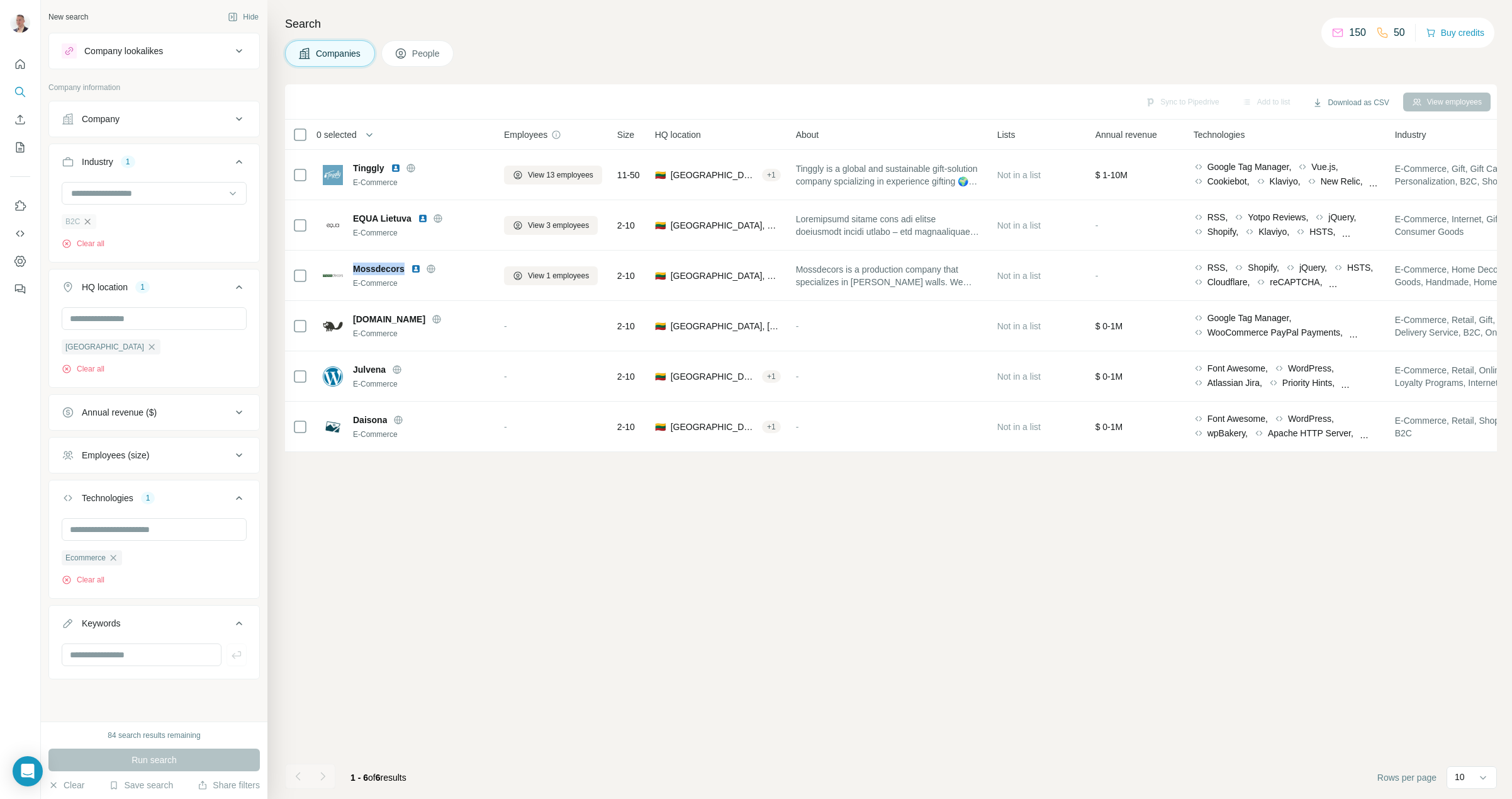
click at [86, 219] on icon "button" at bounding box center [87, 222] width 10 height 10
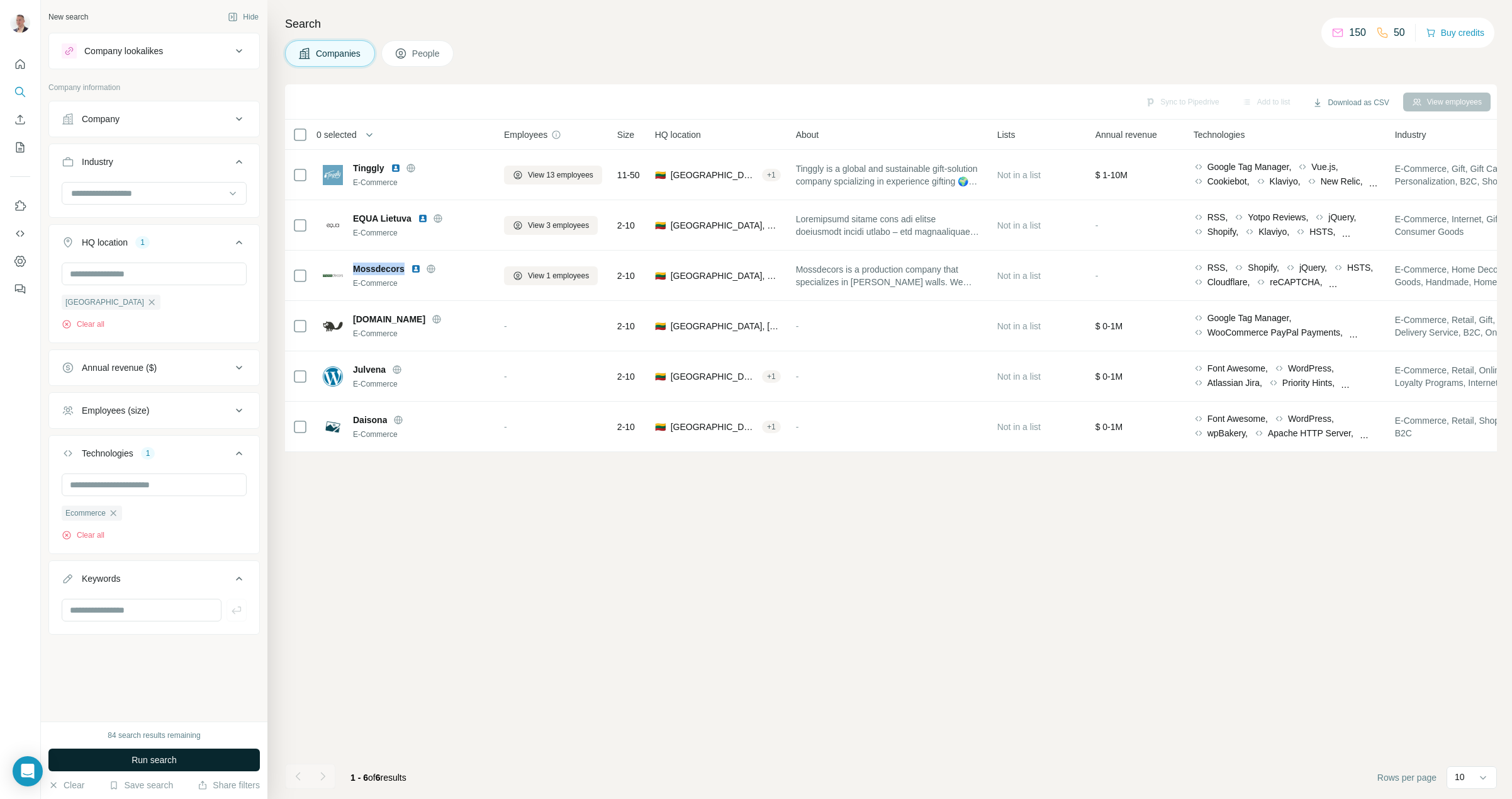
click at [208, 761] on button "Run search" at bounding box center [154, 759] width 211 height 23
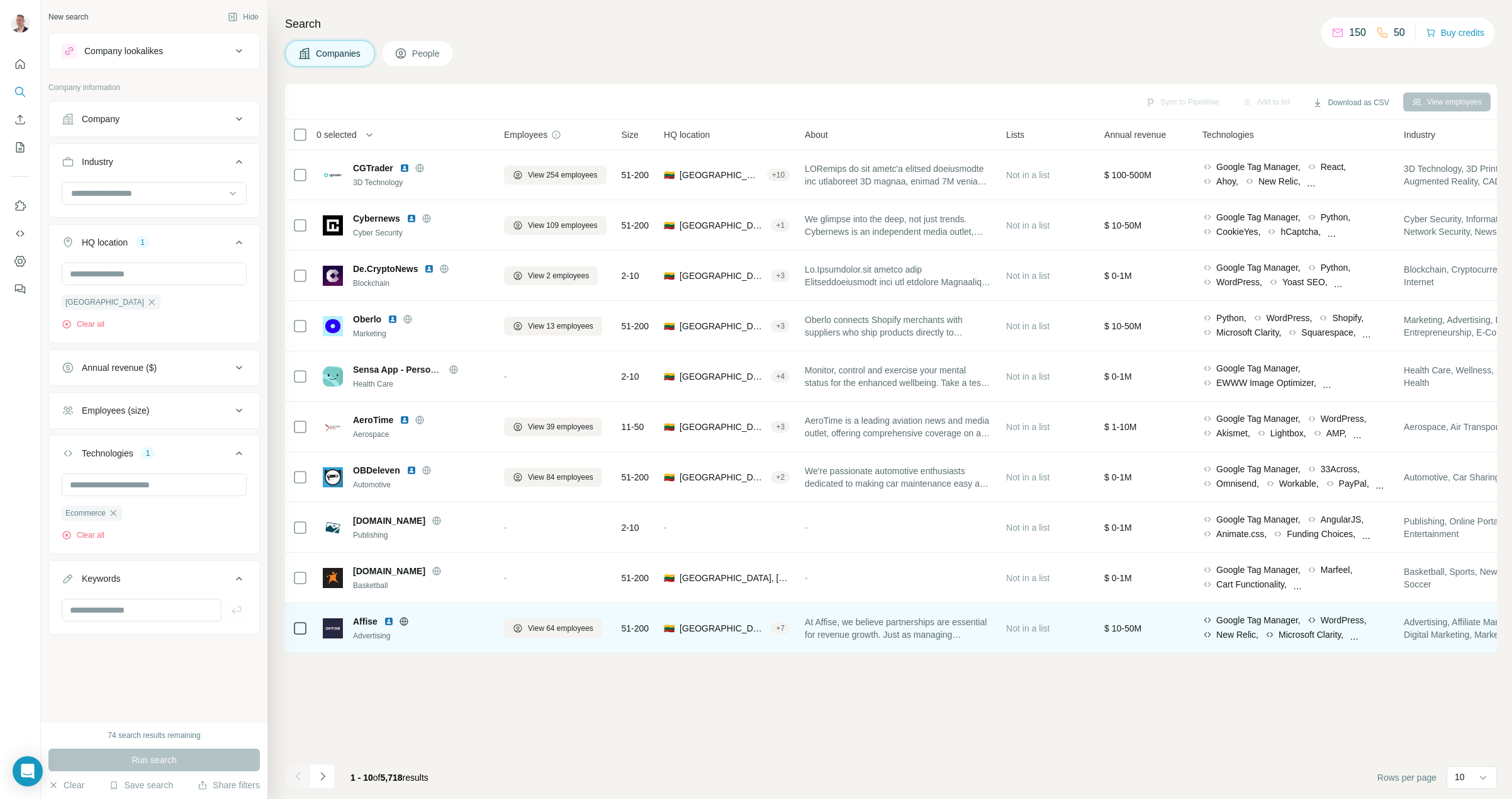
click at [372, 621] on span "Affise" at bounding box center [365, 622] width 24 height 13
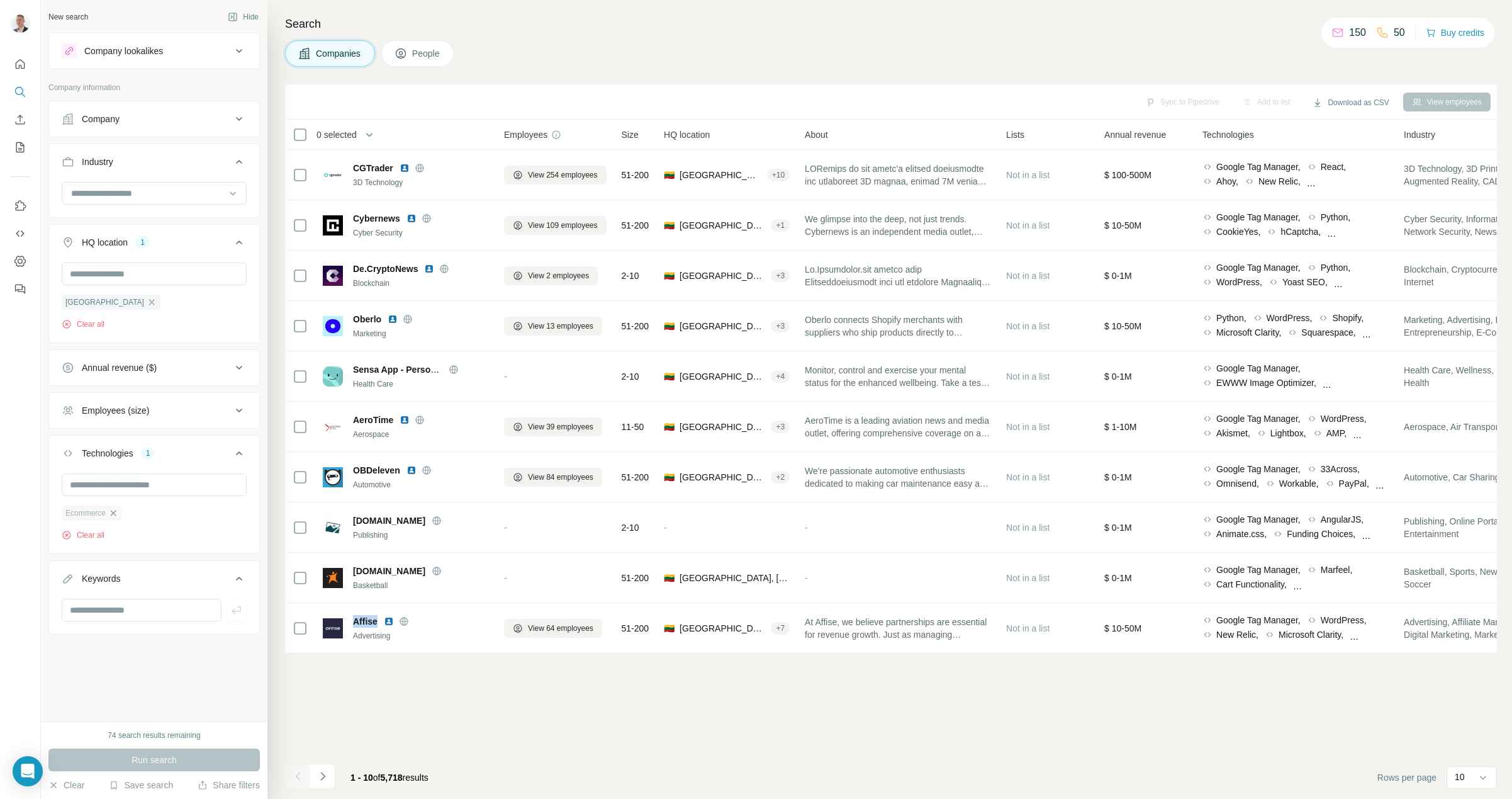
click at [114, 513] on icon "button" at bounding box center [113, 513] width 10 height 10
click at [128, 485] on input "text" at bounding box center [155, 485] width 185 height 23
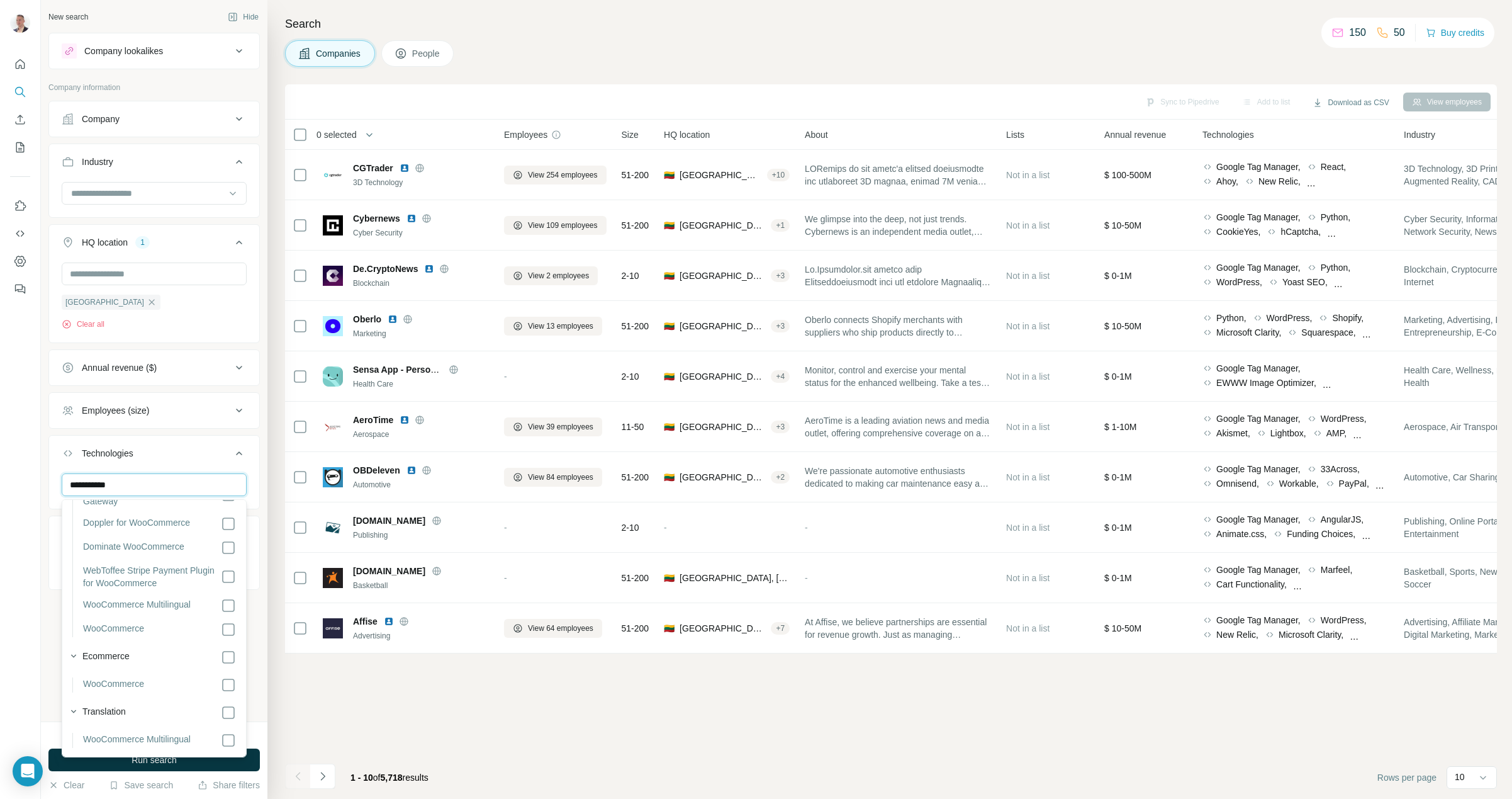
scroll to position [165, 0]
type input "**********"
click at [33, 619] on div at bounding box center [20, 399] width 41 height 799
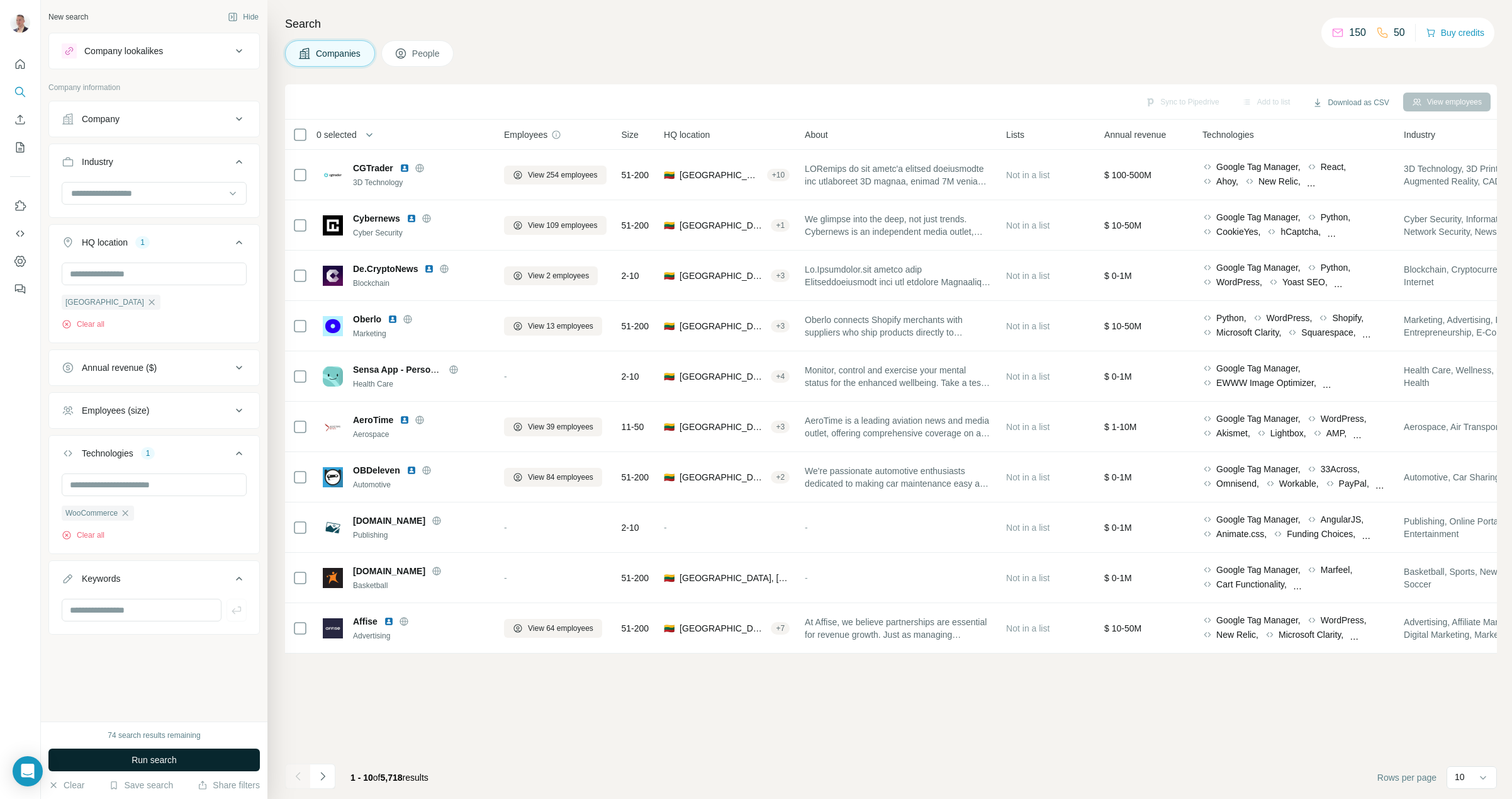
click at [180, 762] on button "Run search" at bounding box center [154, 759] width 211 height 23
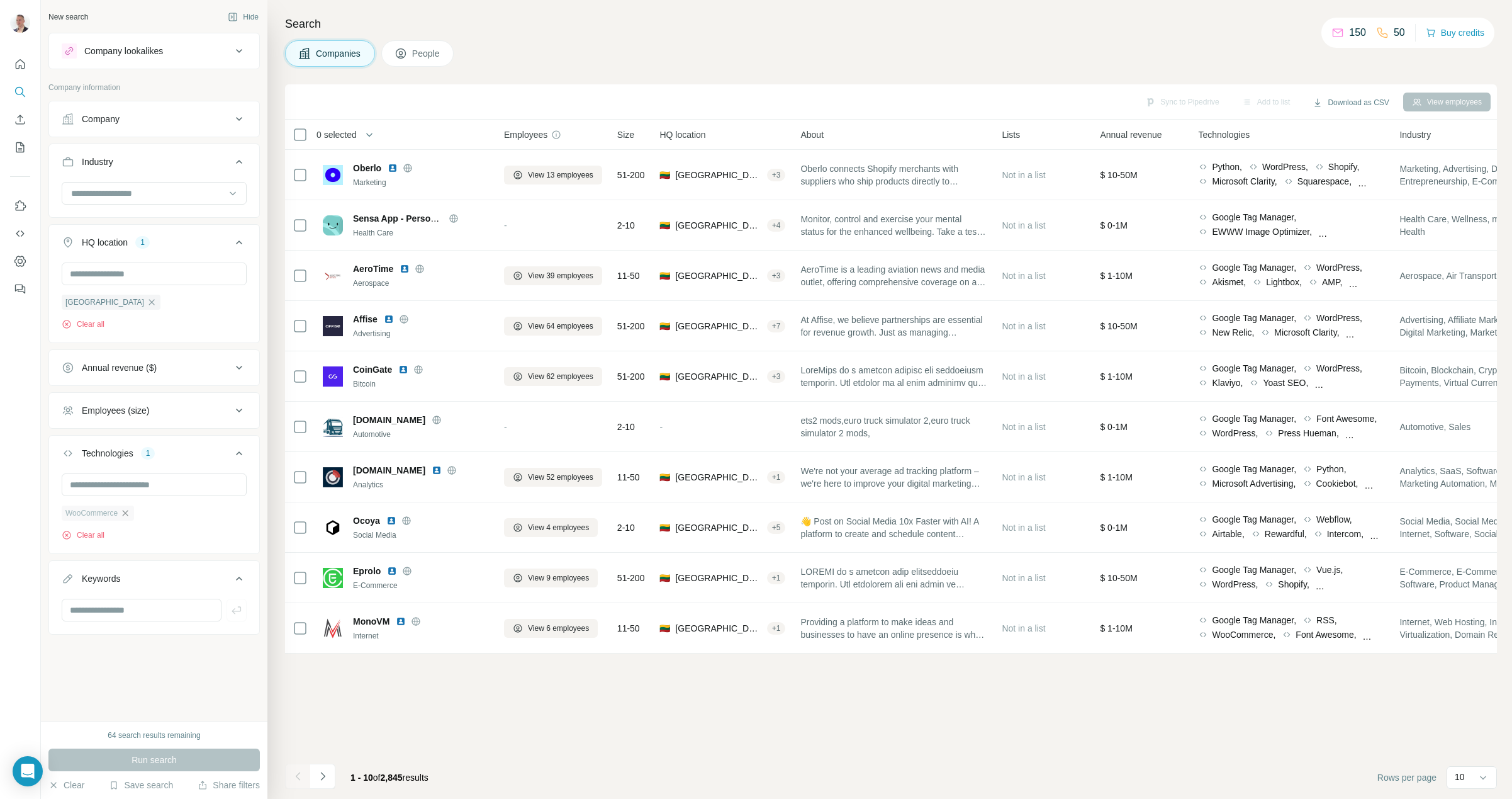
click at [131, 514] on icon "button" at bounding box center [125, 513] width 10 height 10
click at [125, 486] on input "text" at bounding box center [155, 485] width 185 height 23
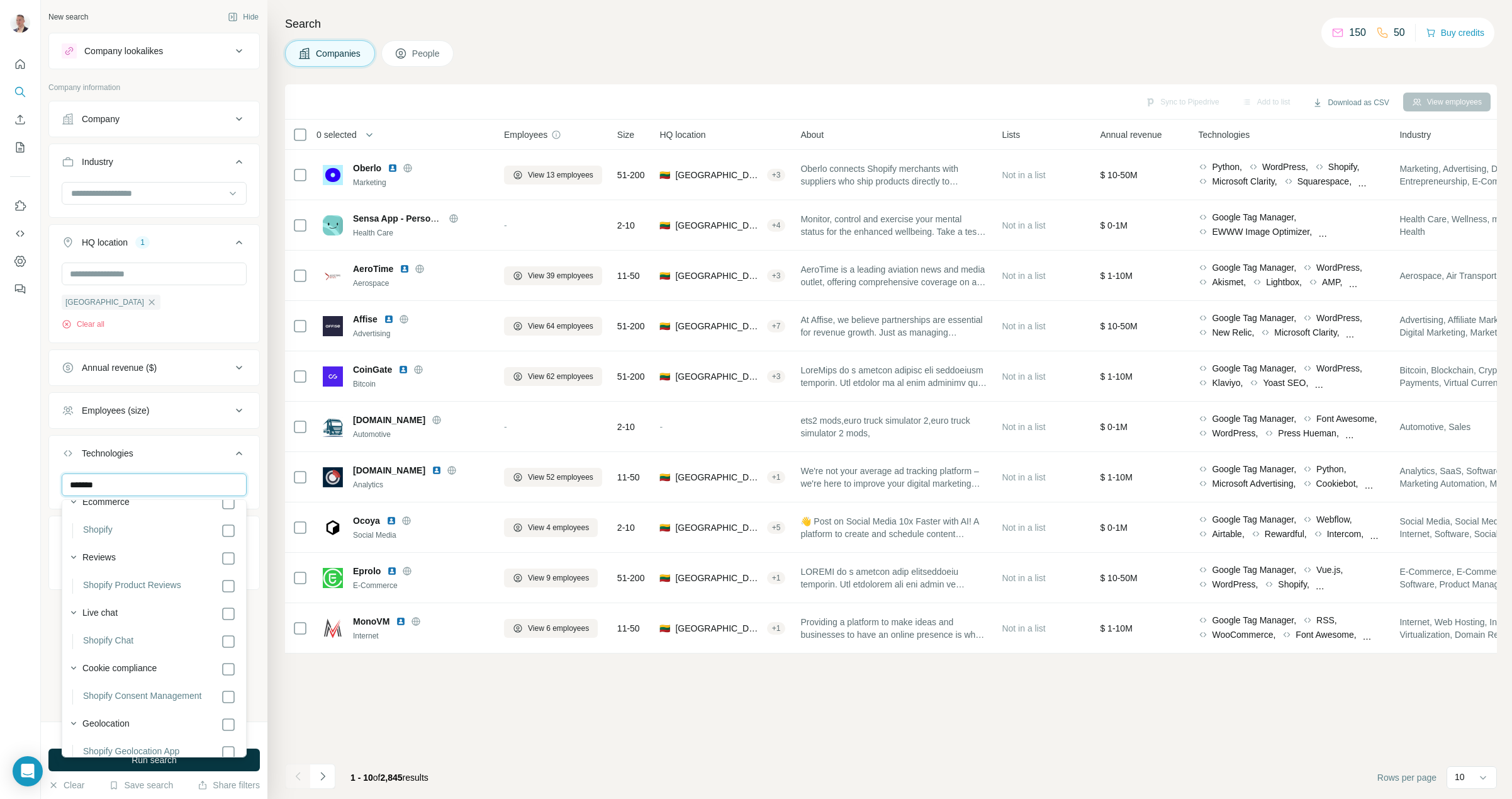
scroll to position [3370, 0]
type input "*******"
click at [36, 544] on div at bounding box center [20, 399] width 41 height 799
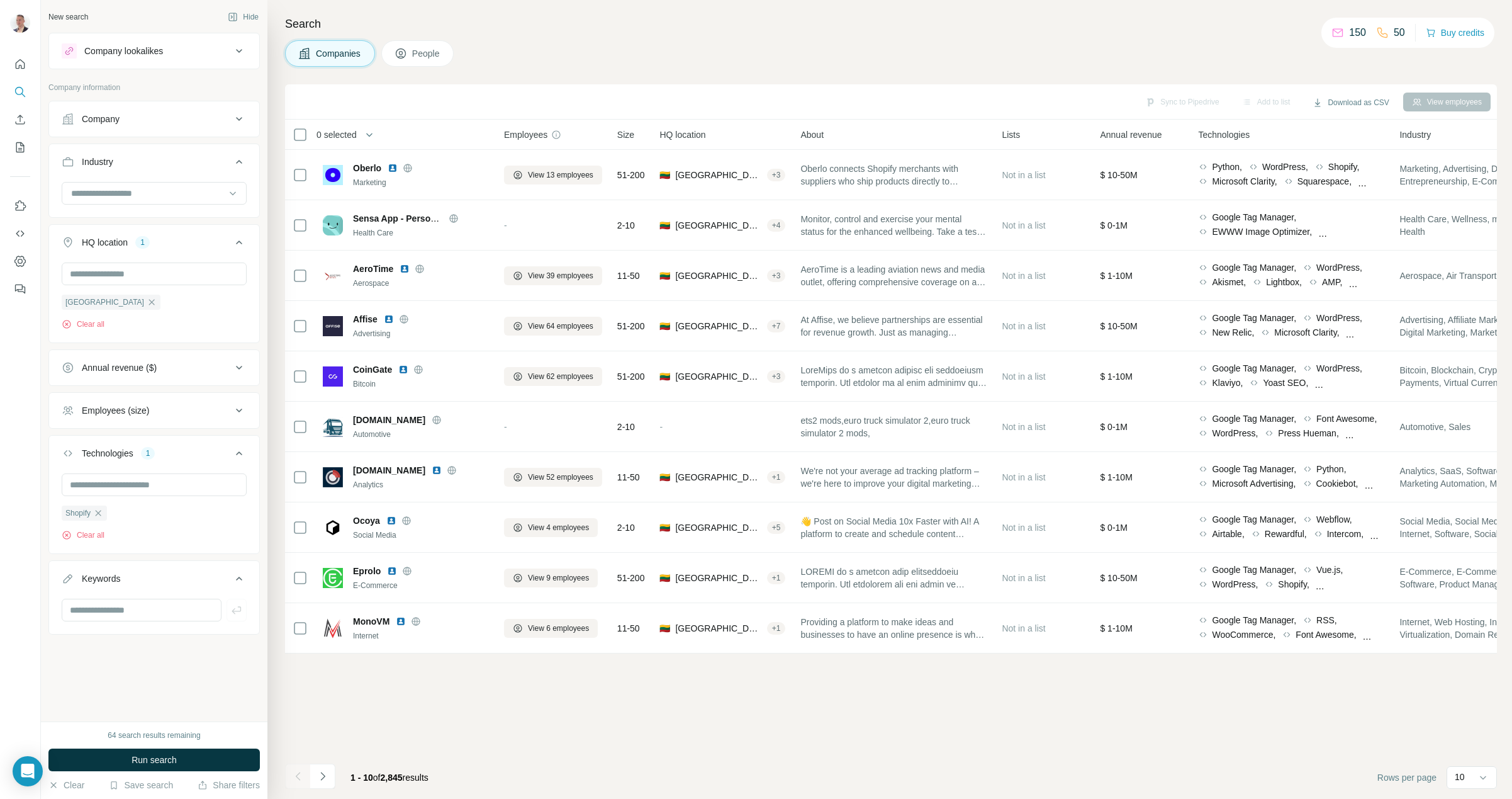
scroll to position [2523, 0]
click at [160, 755] on span "Run search" at bounding box center [154, 760] width 45 height 13
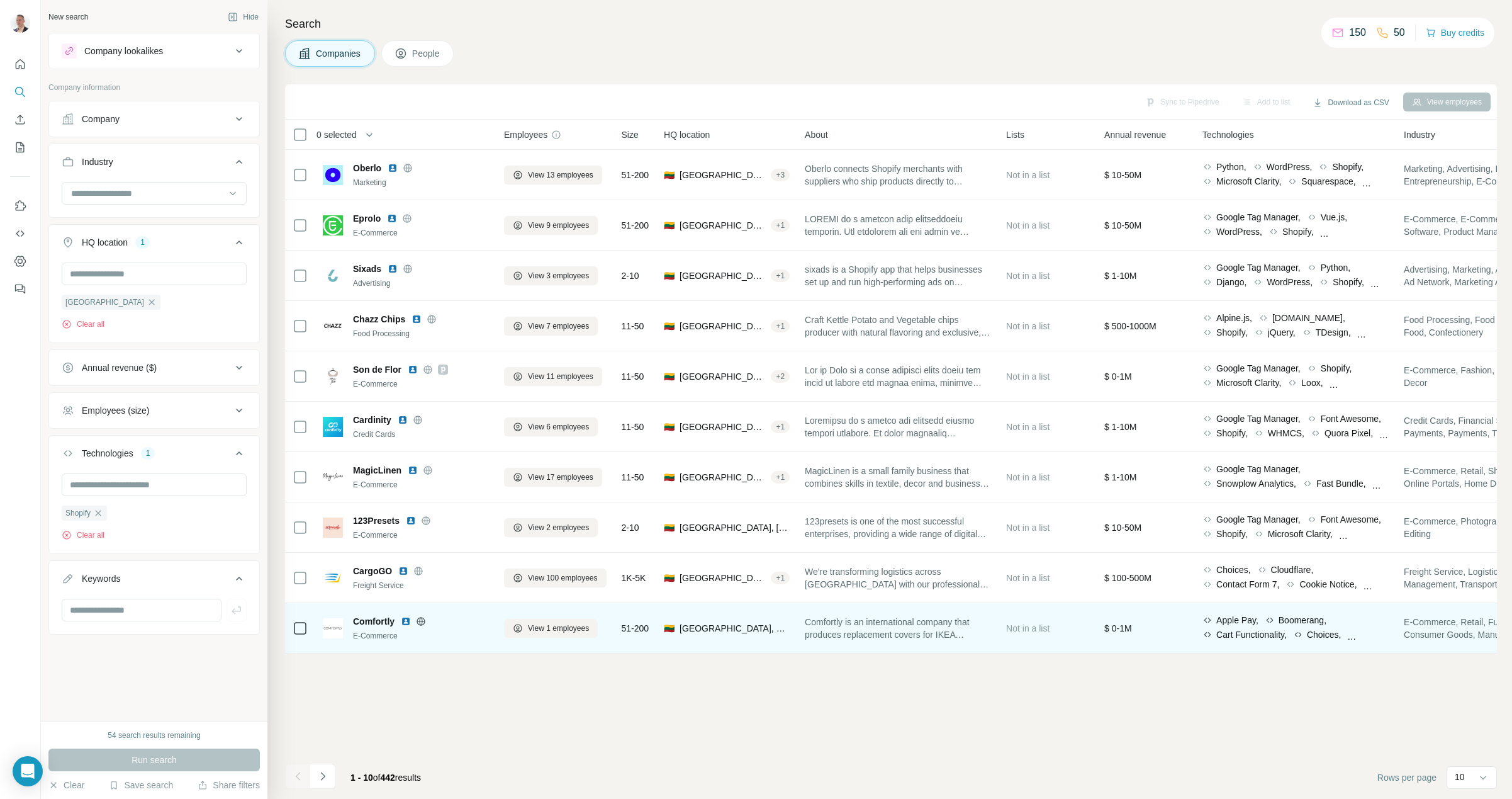
click at [376, 624] on span "Comfortly" at bounding box center [374, 622] width 42 height 13
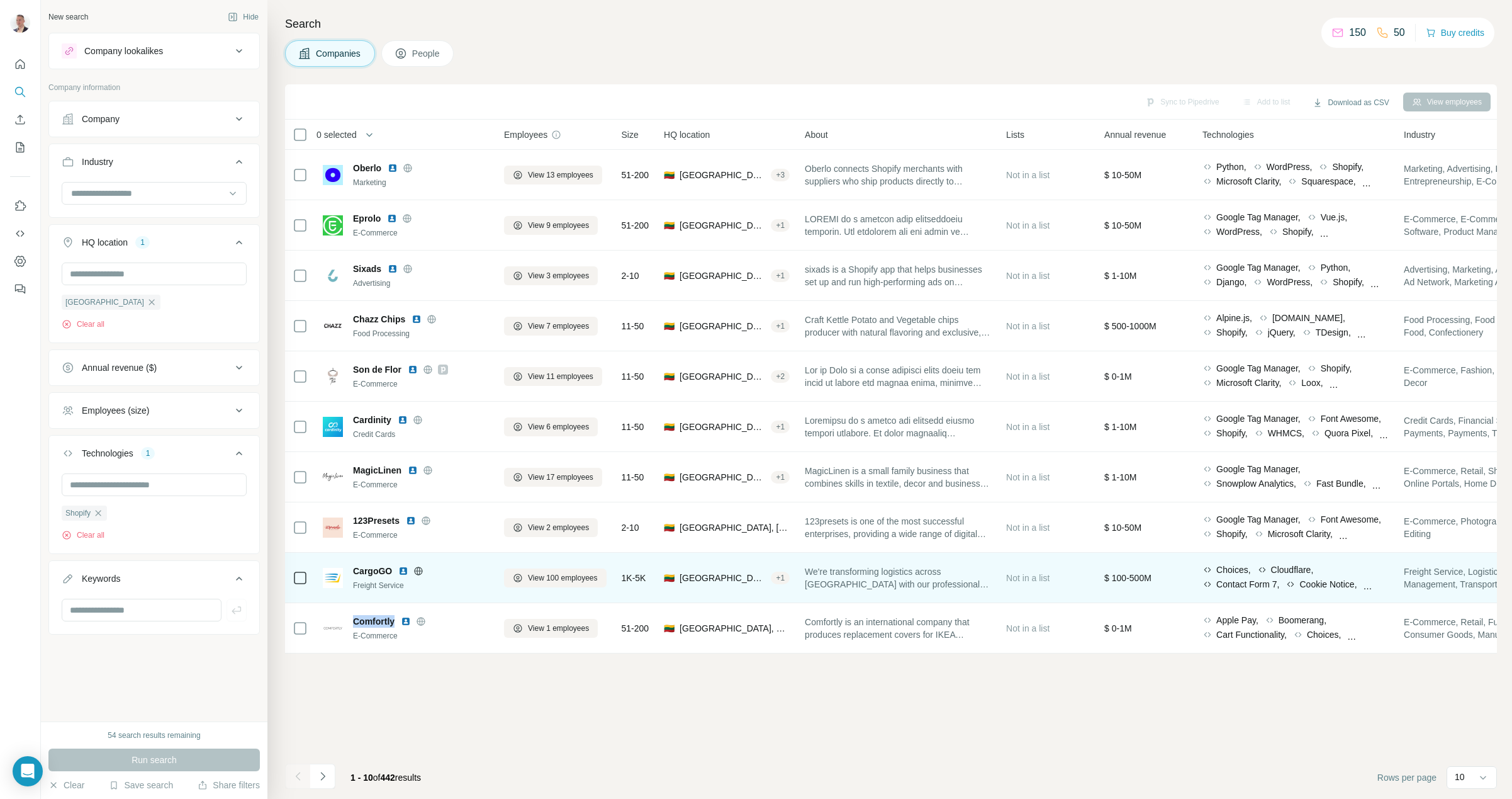
copy span "Comfortly"
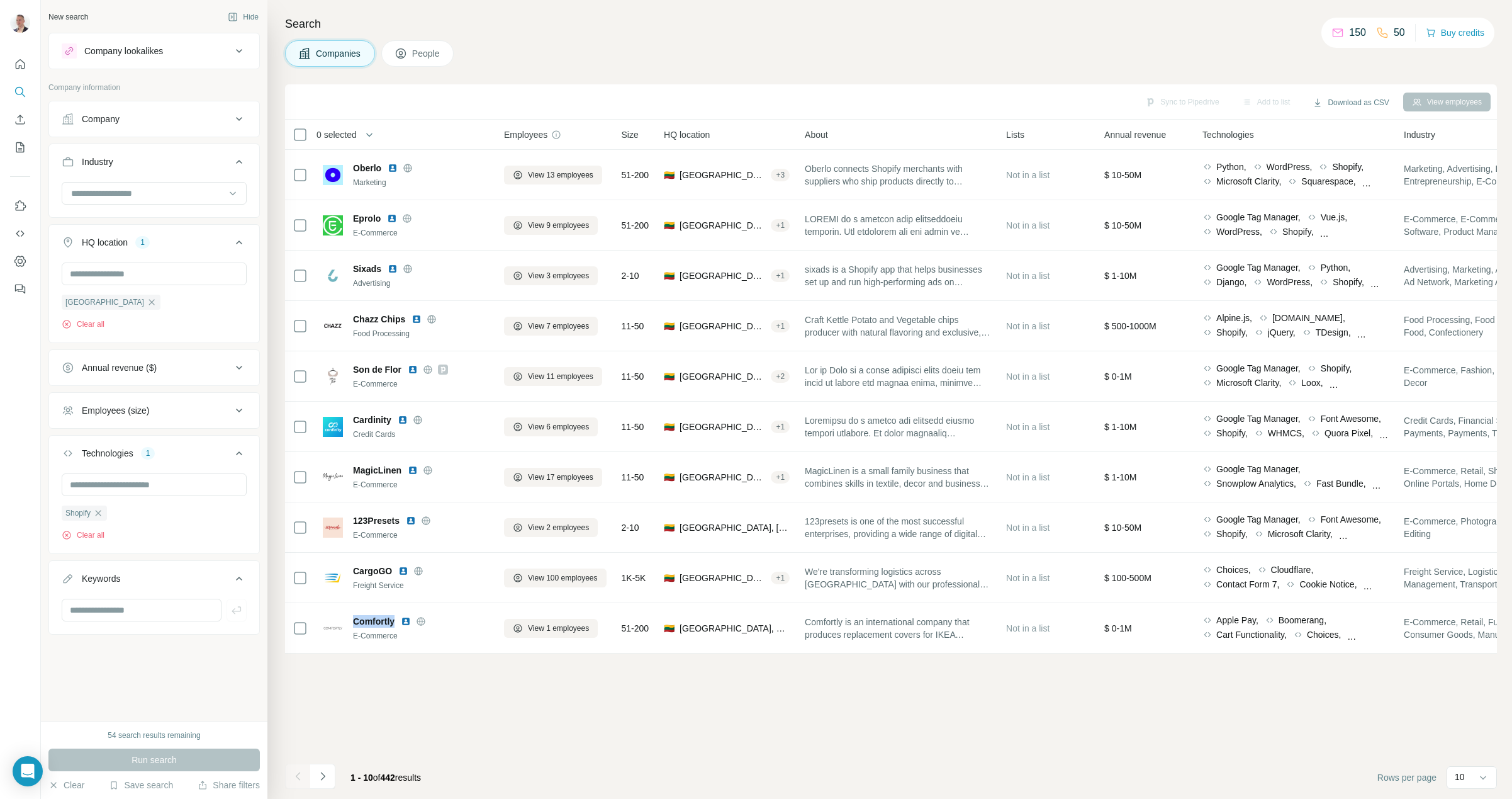
scroll to position [2523, 0]
click at [122, 733] on div "54 search results remaining" at bounding box center [154, 735] width 93 height 11
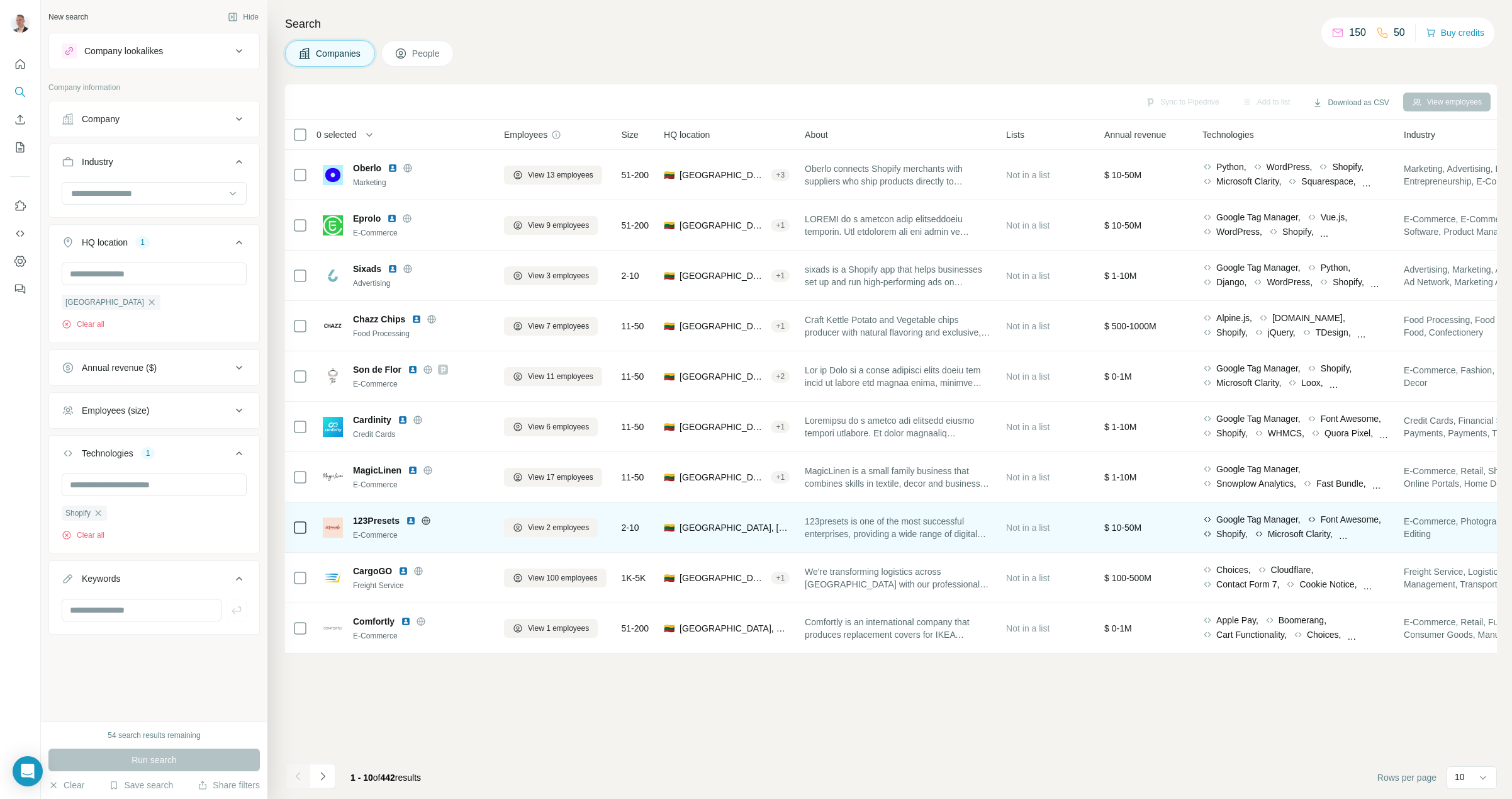
click at [373, 523] on span "123Presets" at bounding box center [376, 521] width 47 height 13
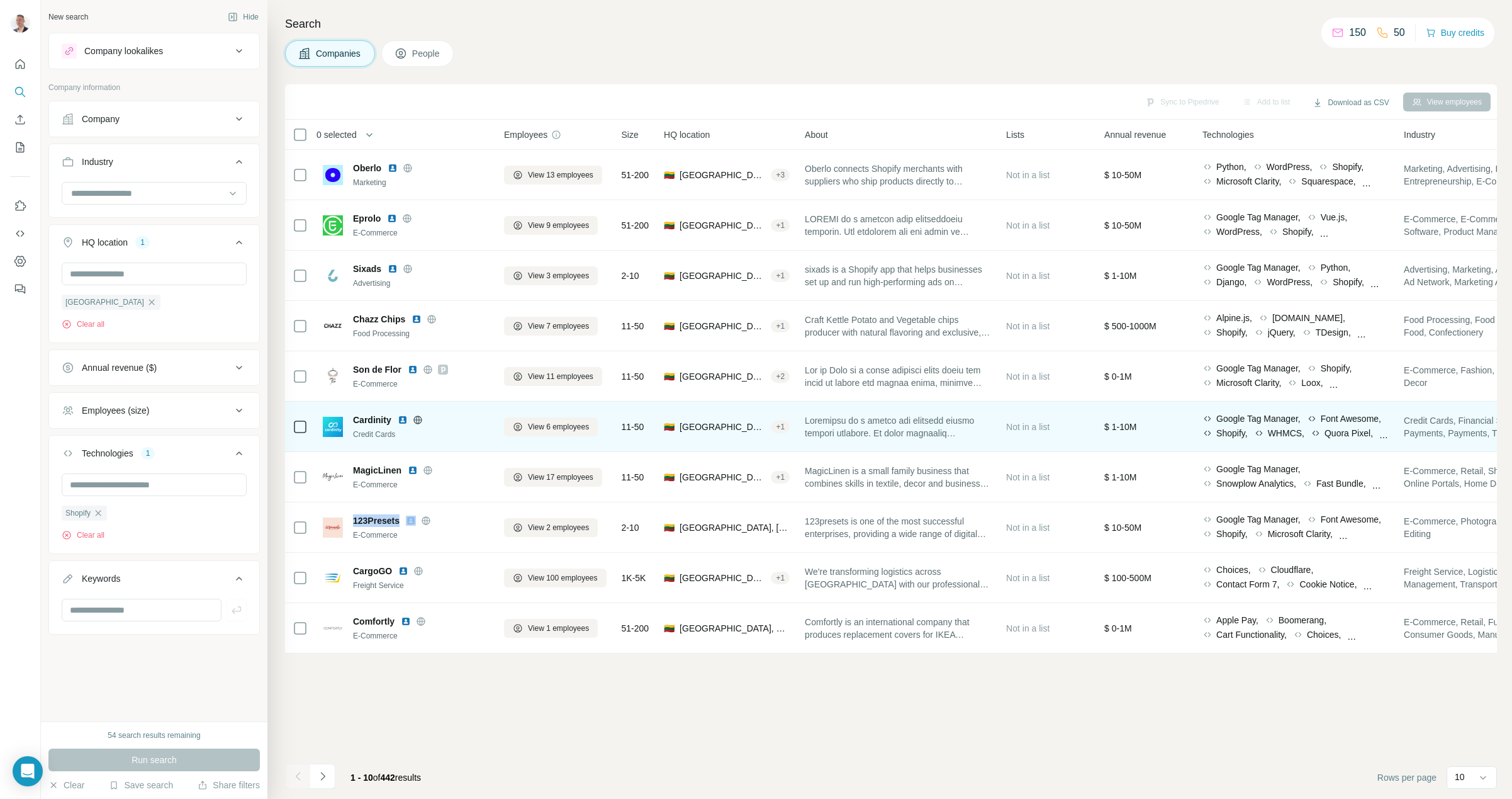
copy span "123Presets"
